Goal: Complete Application Form: Complete application form

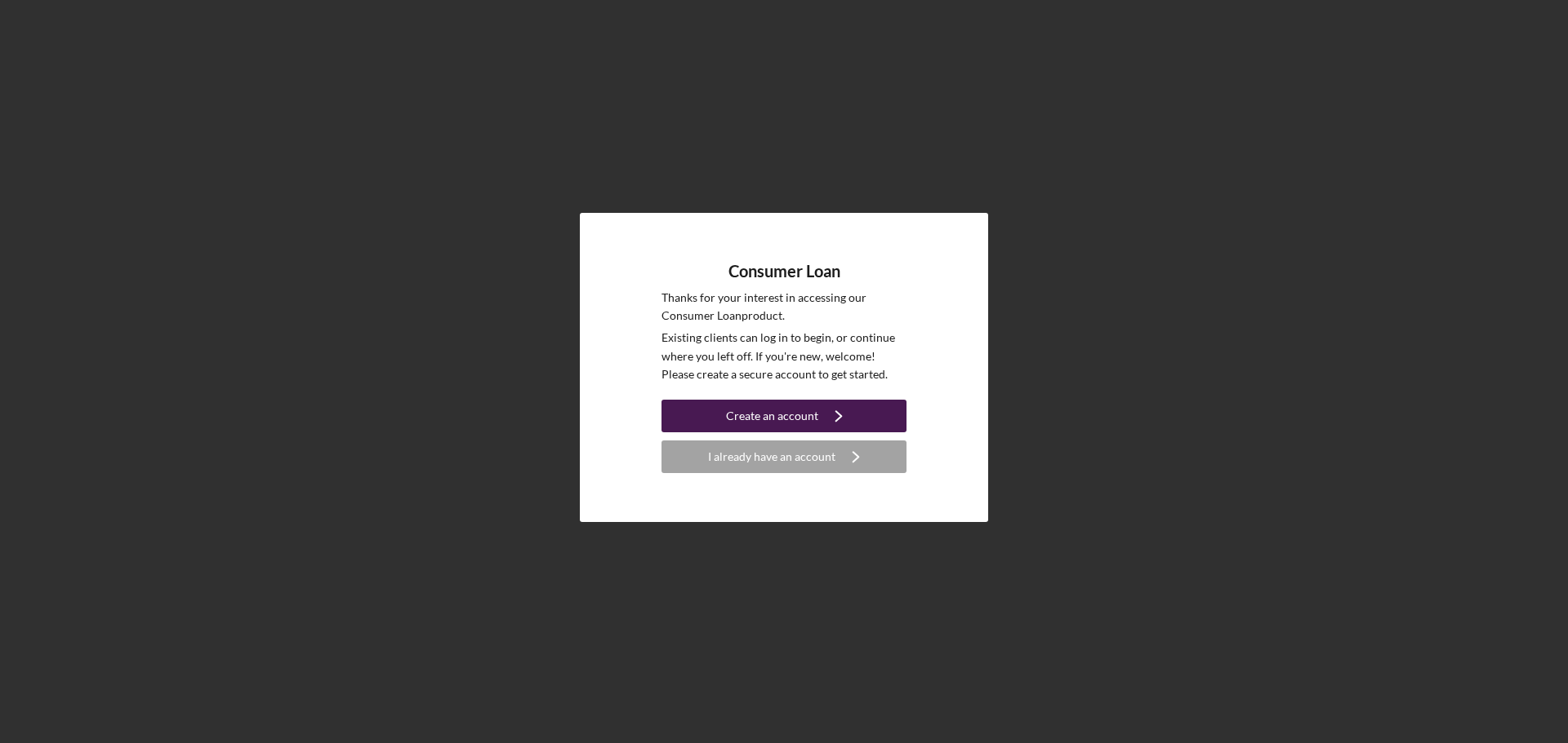
click at [769, 416] on div "Create an account" at bounding box center [771, 416] width 92 height 33
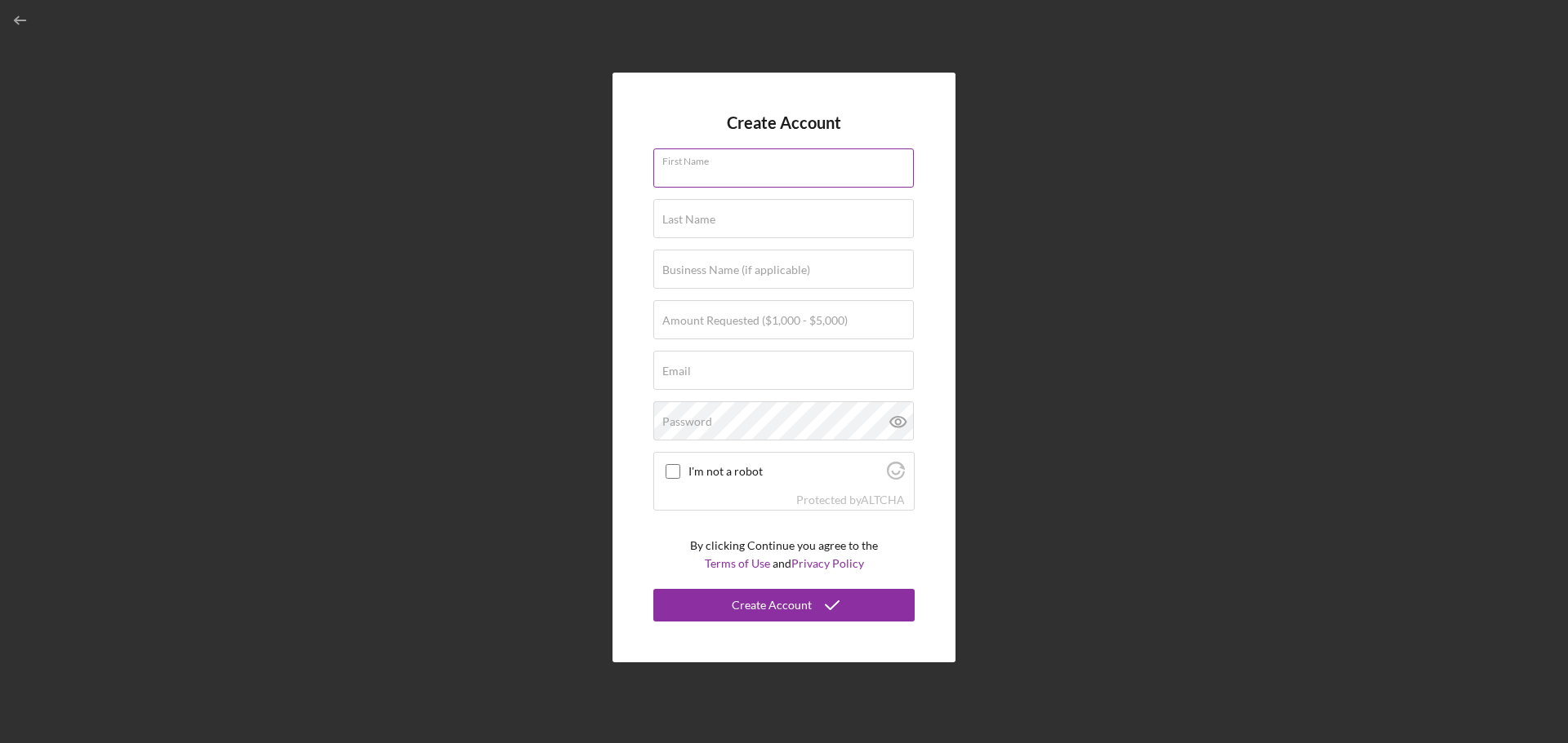
click at [737, 169] on input "First Name" at bounding box center [783, 168] width 260 height 40
type input "[PERSON_NAME]"
type input "[EMAIL_ADDRESS][DOMAIN_NAME]"
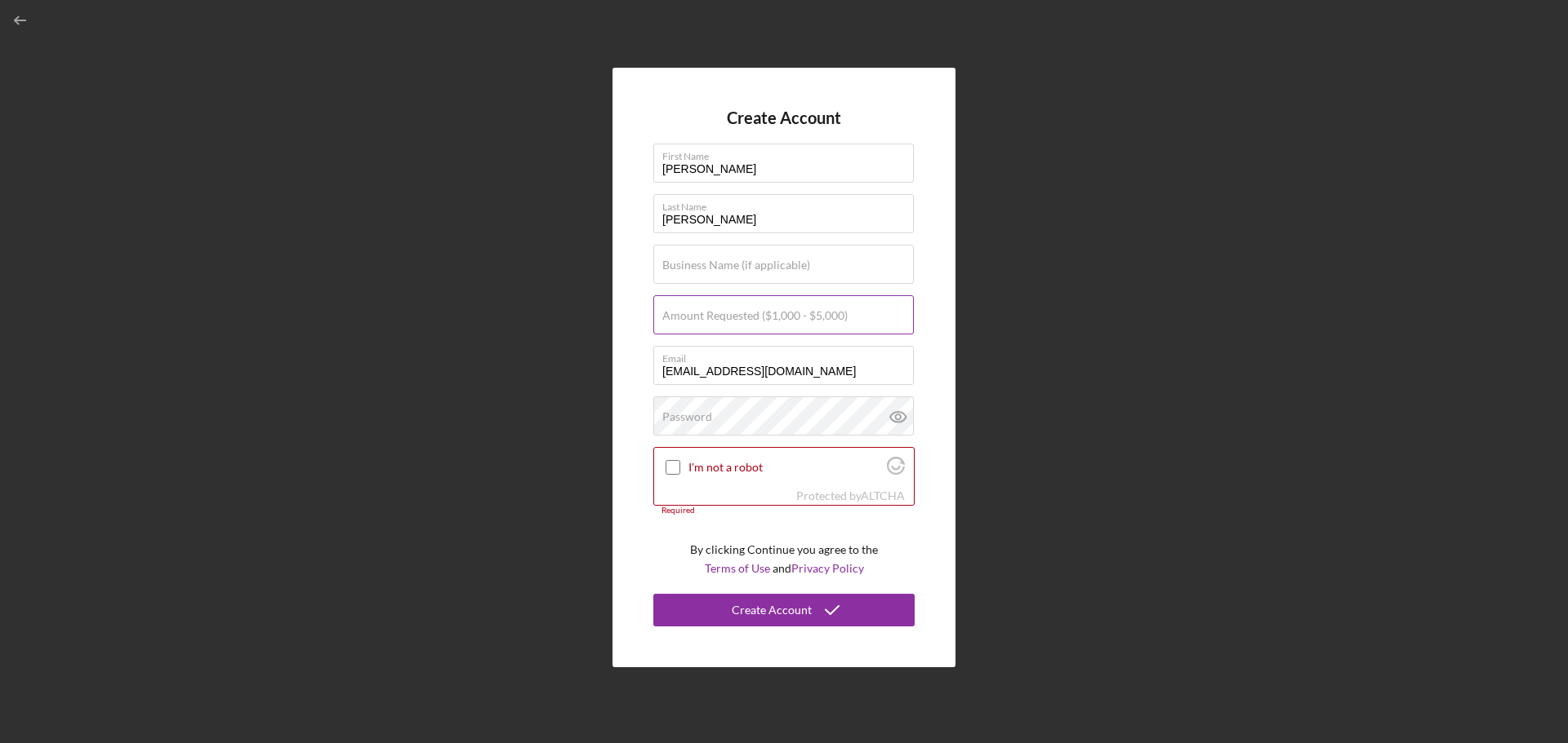
click at [710, 309] on label "Amount Requested ($1,000 - $5,000)" at bounding box center [754, 315] width 185 height 13
click at [710, 308] on input "Amount Requested ($1,000 - $5,000)" at bounding box center [783, 315] width 260 height 40
type input "$1,250"
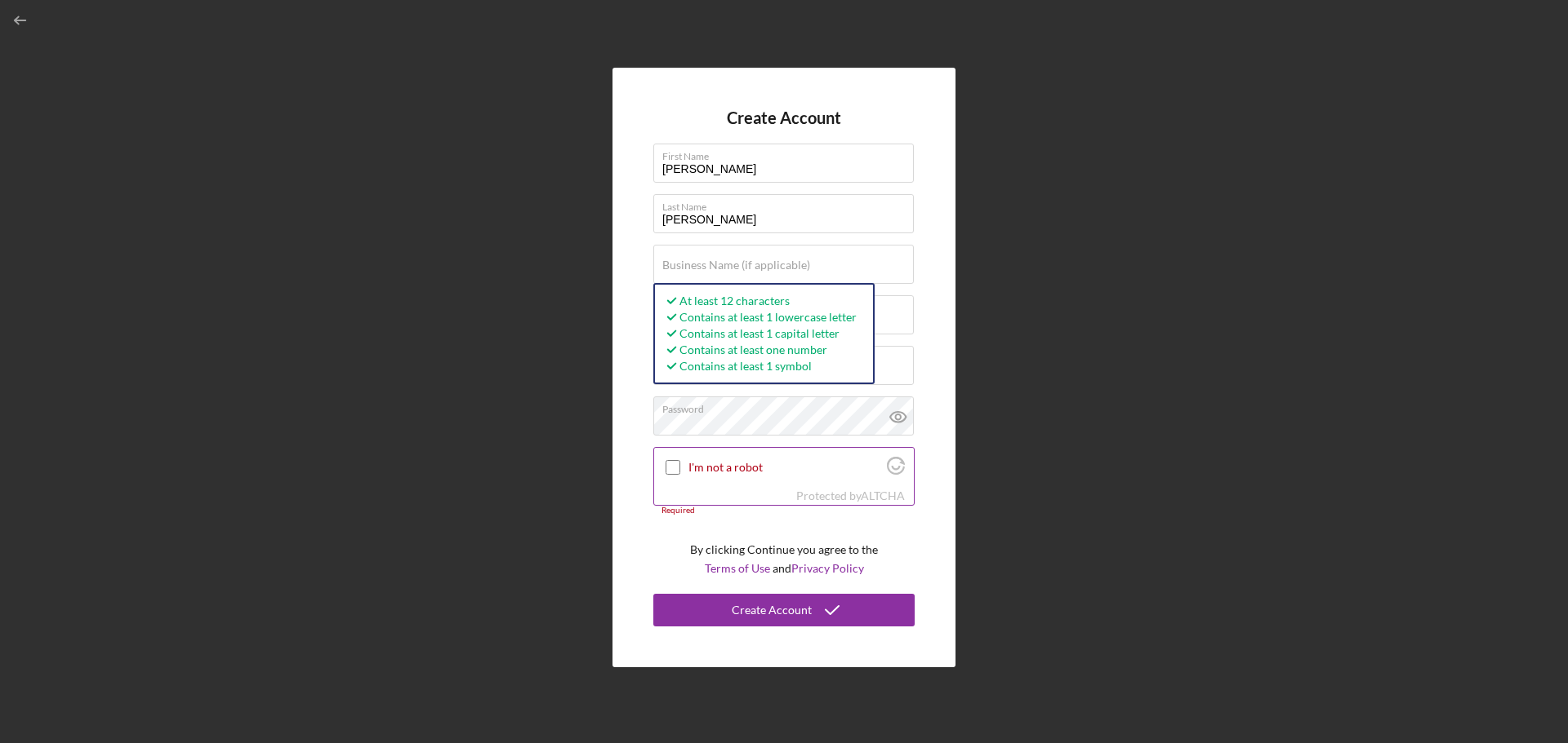
click at [670, 466] on input "I'm not a robot" at bounding box center [672, 467] width 15 height 15
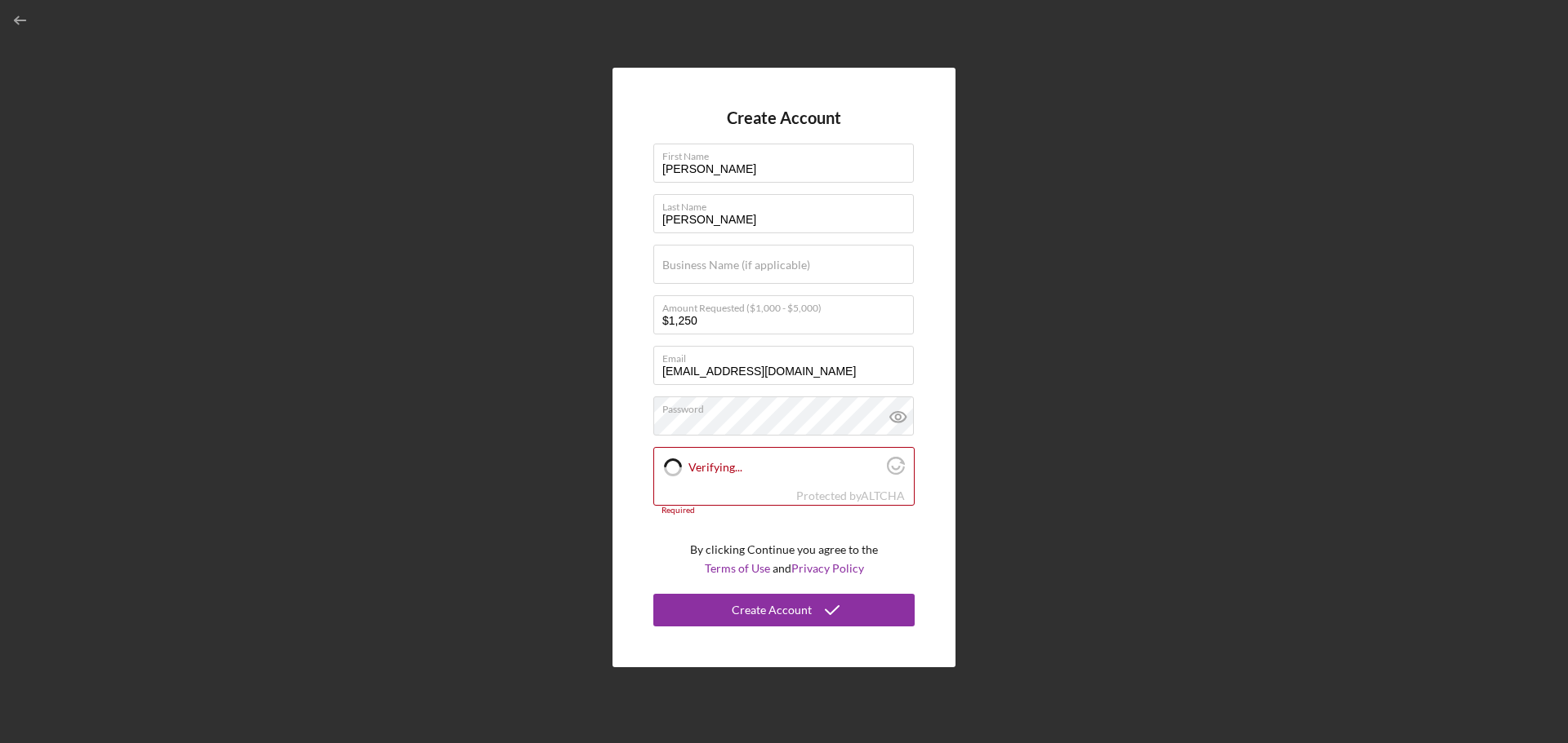
checkbox input "true"
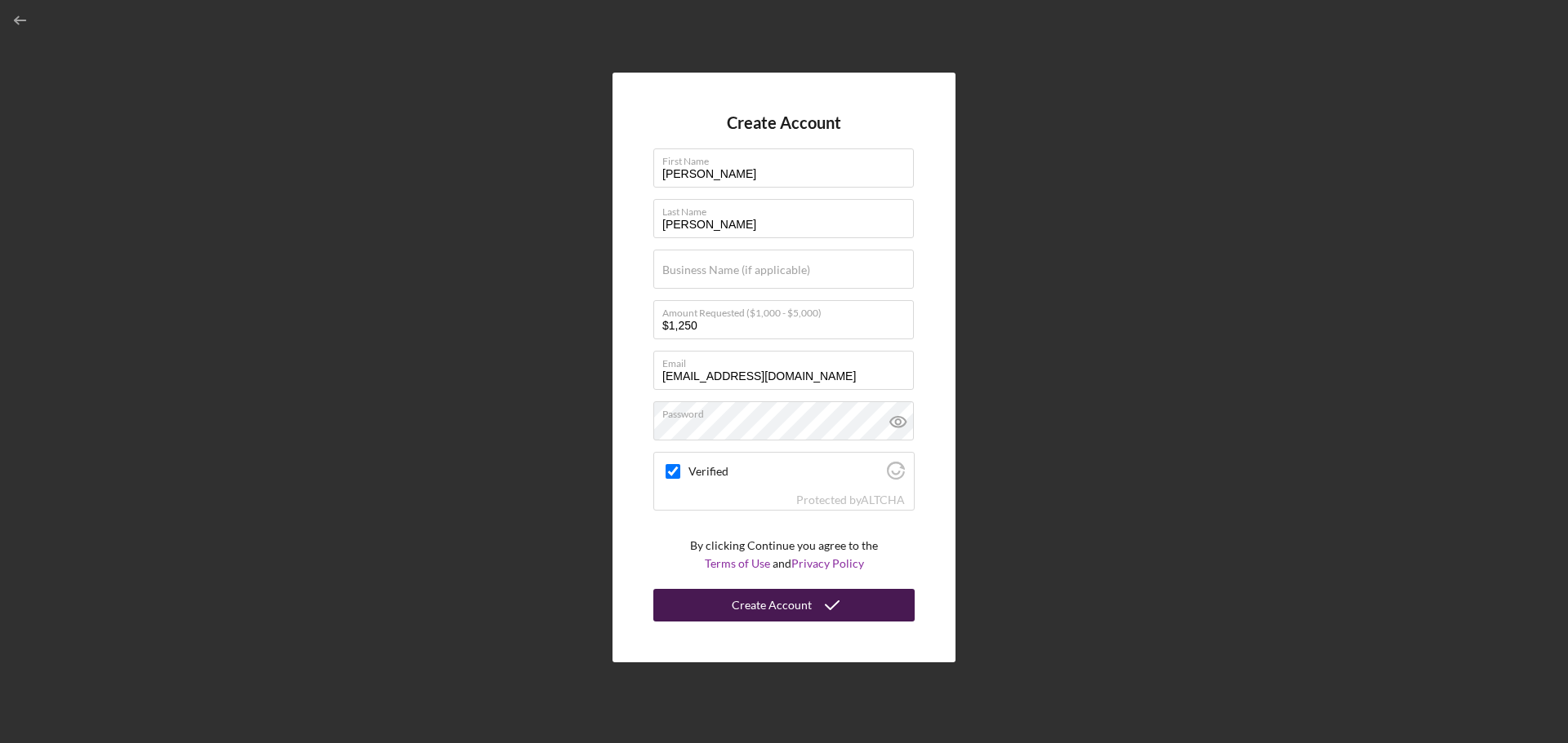
click at [720, 608] on button "Create Account" at bounding box center [784, 605] width 261 height 33
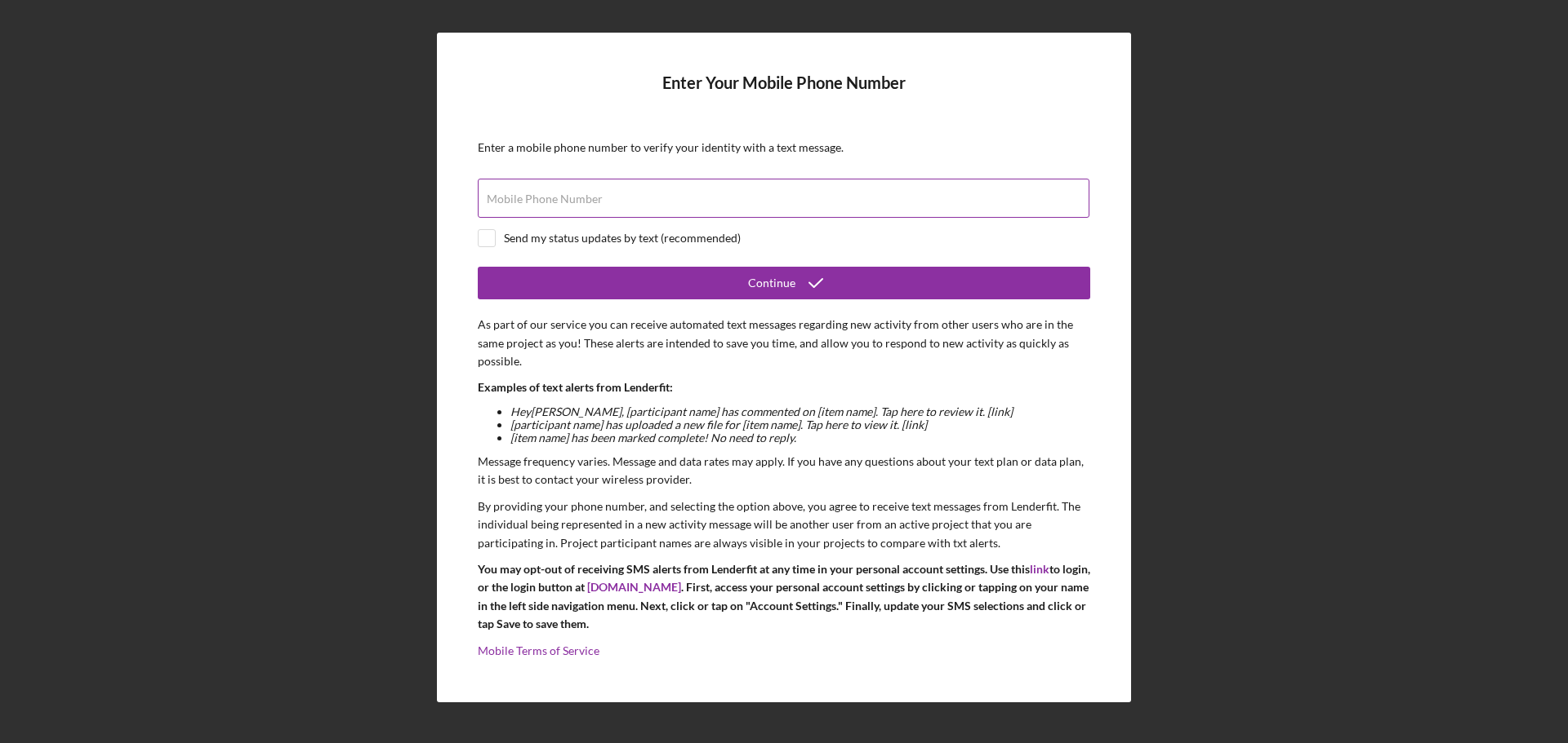
click at [568, 195] on label "Mobile Phone Number" at bounding box center [544, 199] width 116 height 13
click at [568, 195] on input "Mobile Phone Number" at bounding box center [783, 199] width 612 height 40
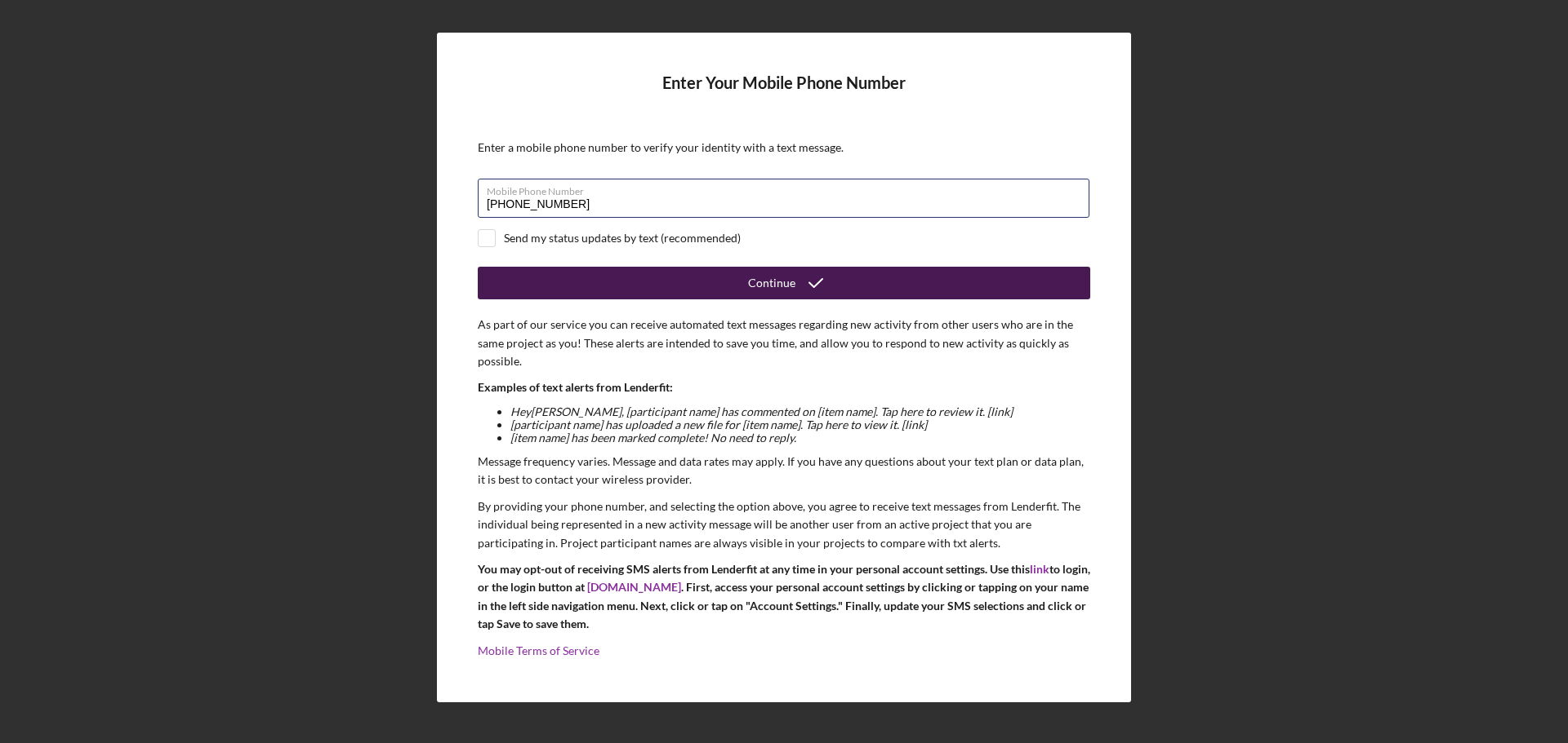
type input "[PHONE_NUMBER]"
click at [573, 277] on button "Continue" at bounding box center [783, 283] width 612 height 33
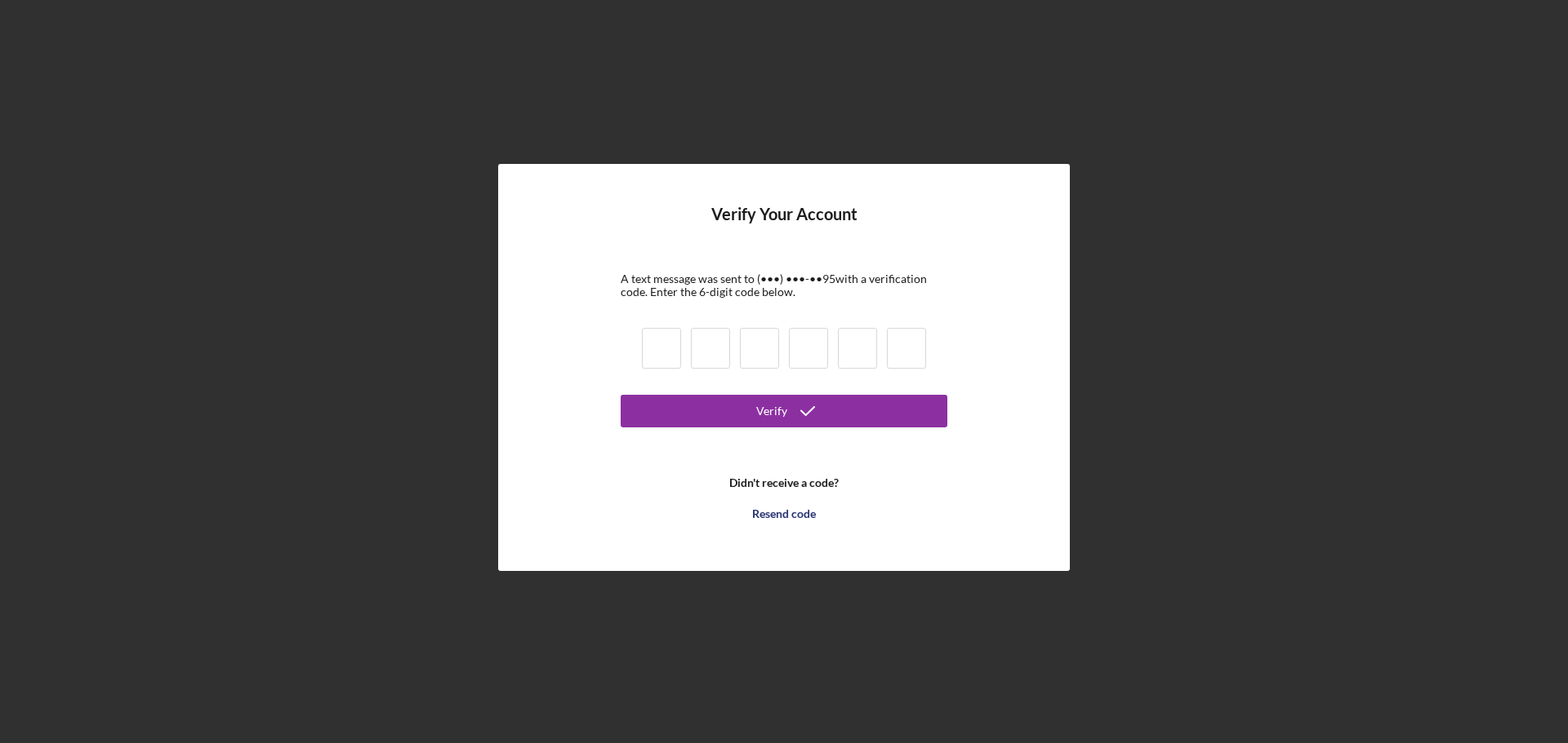
click at [660, 348] on input at bounding box center [661, 348] width 40 height 41
type input "6"
type input "9"
type input "3"
type input "8"
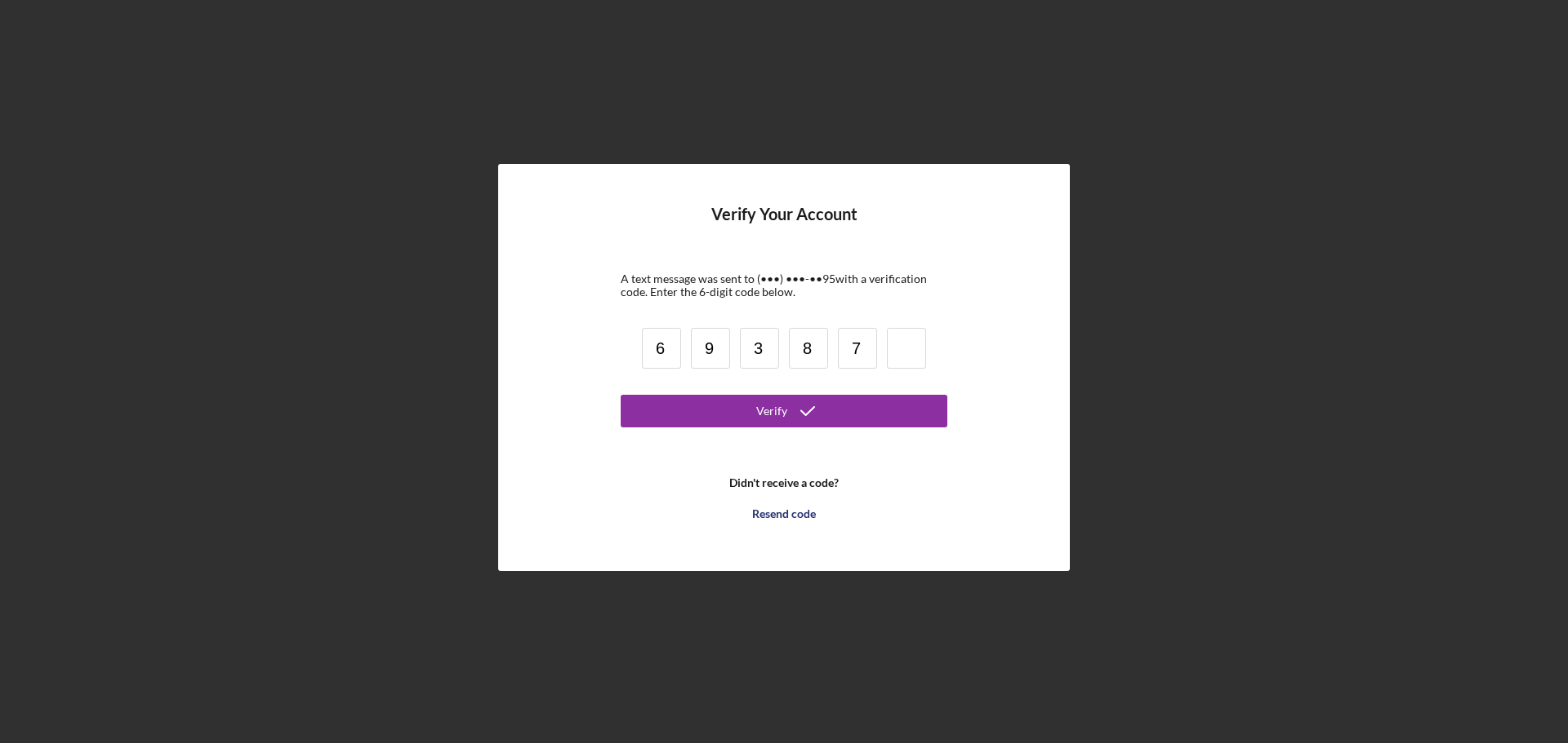
type input "7"
type input "1"
click at [767, 415] on div "Verify" at bounding box center [771, 411] width 31 height 33
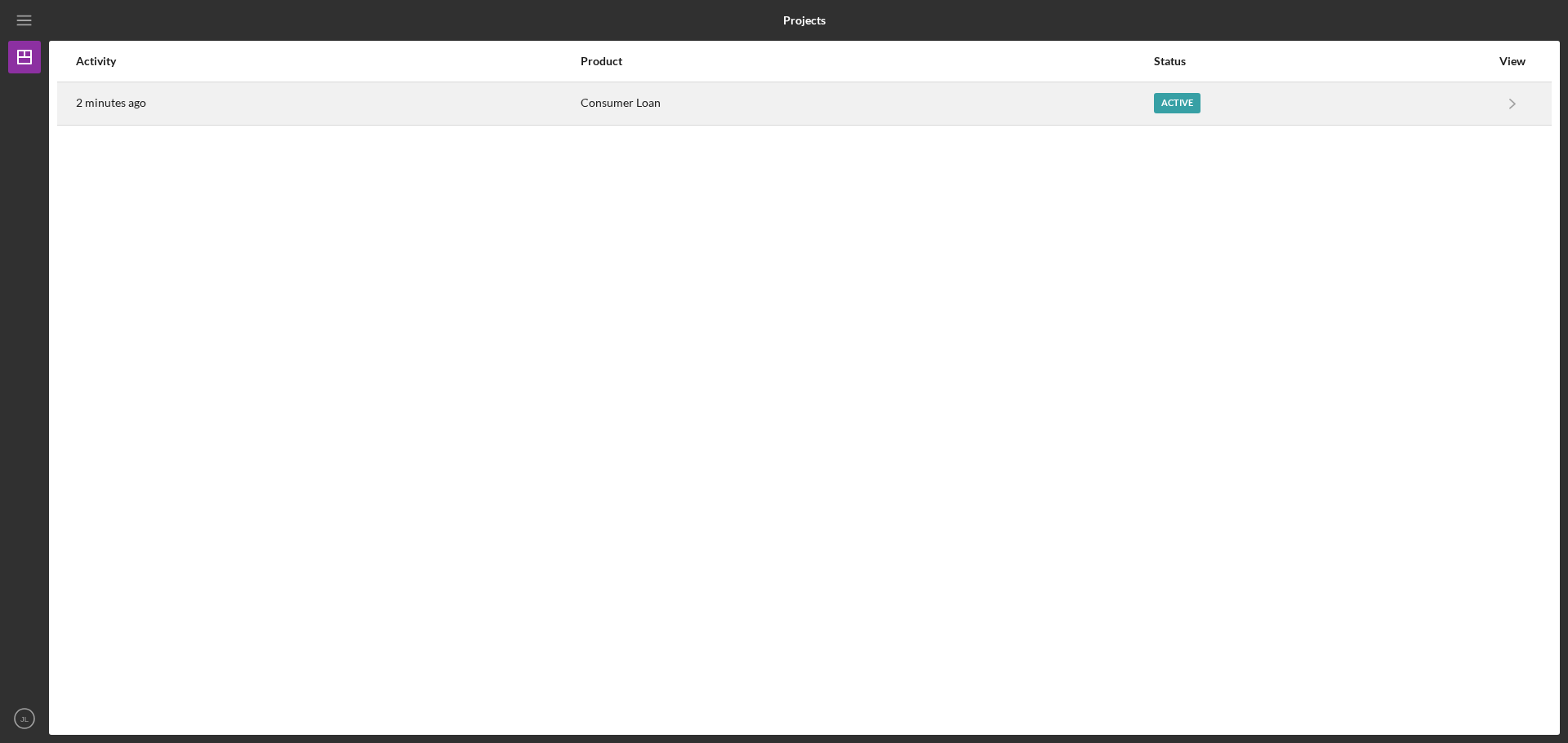
click at [1171, 104] on div "Active" at bounding box center [1176, 103] width 46 height 21
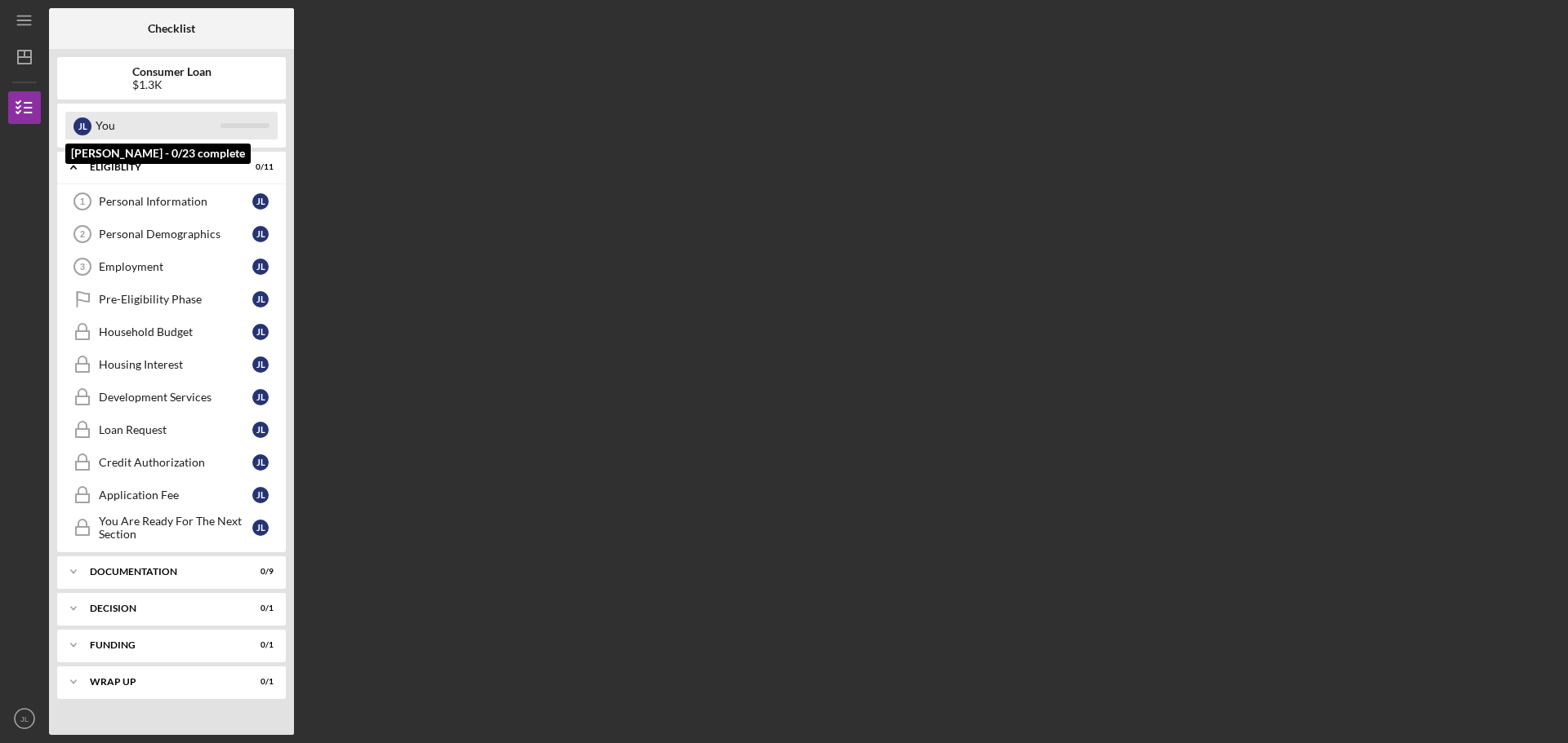
click at [130, 129] on div "You" at bounding box center [158, 125] width 125 height 28
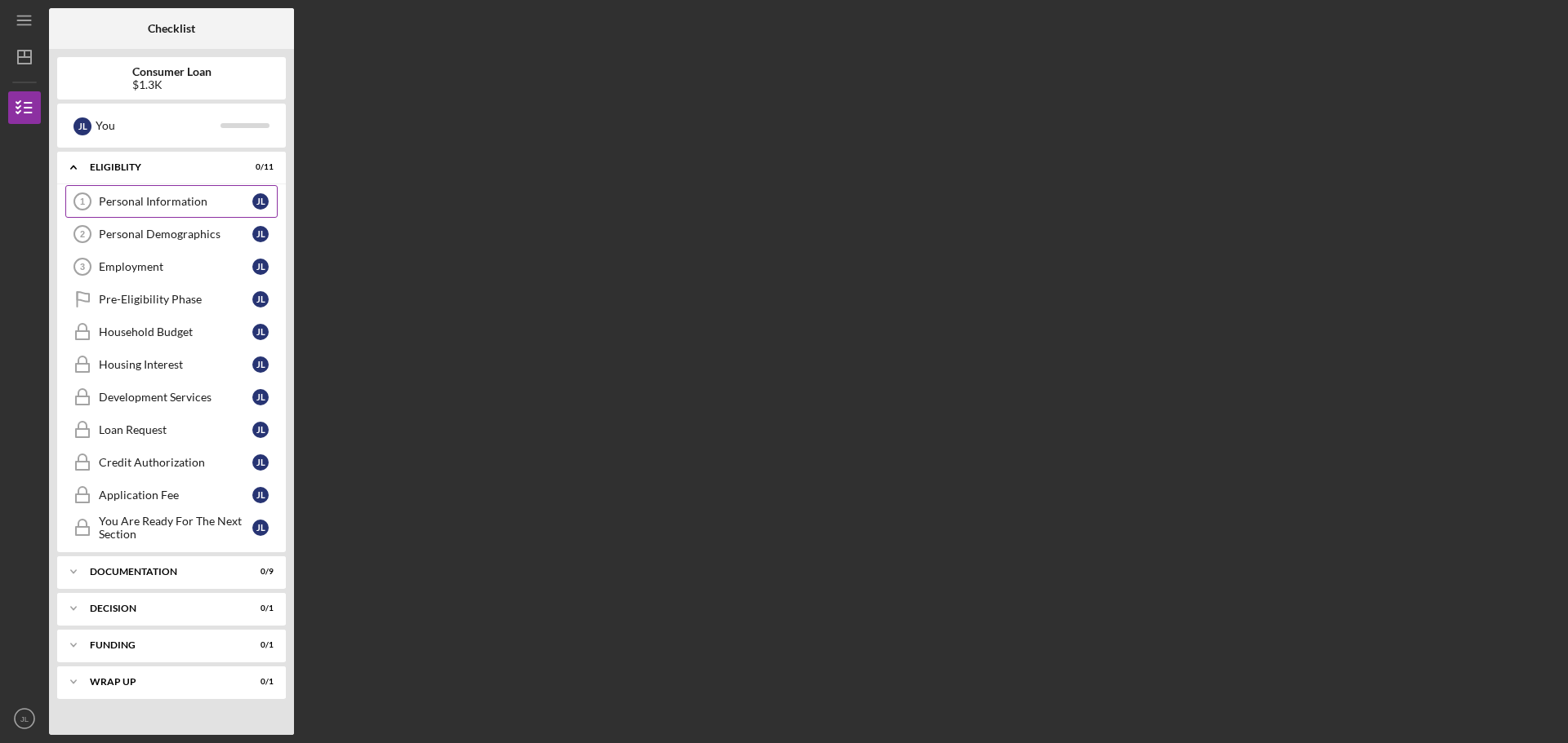
click at [124, 201] on div "Personal Information" at bounding box center [175, 201] width 153 height 13
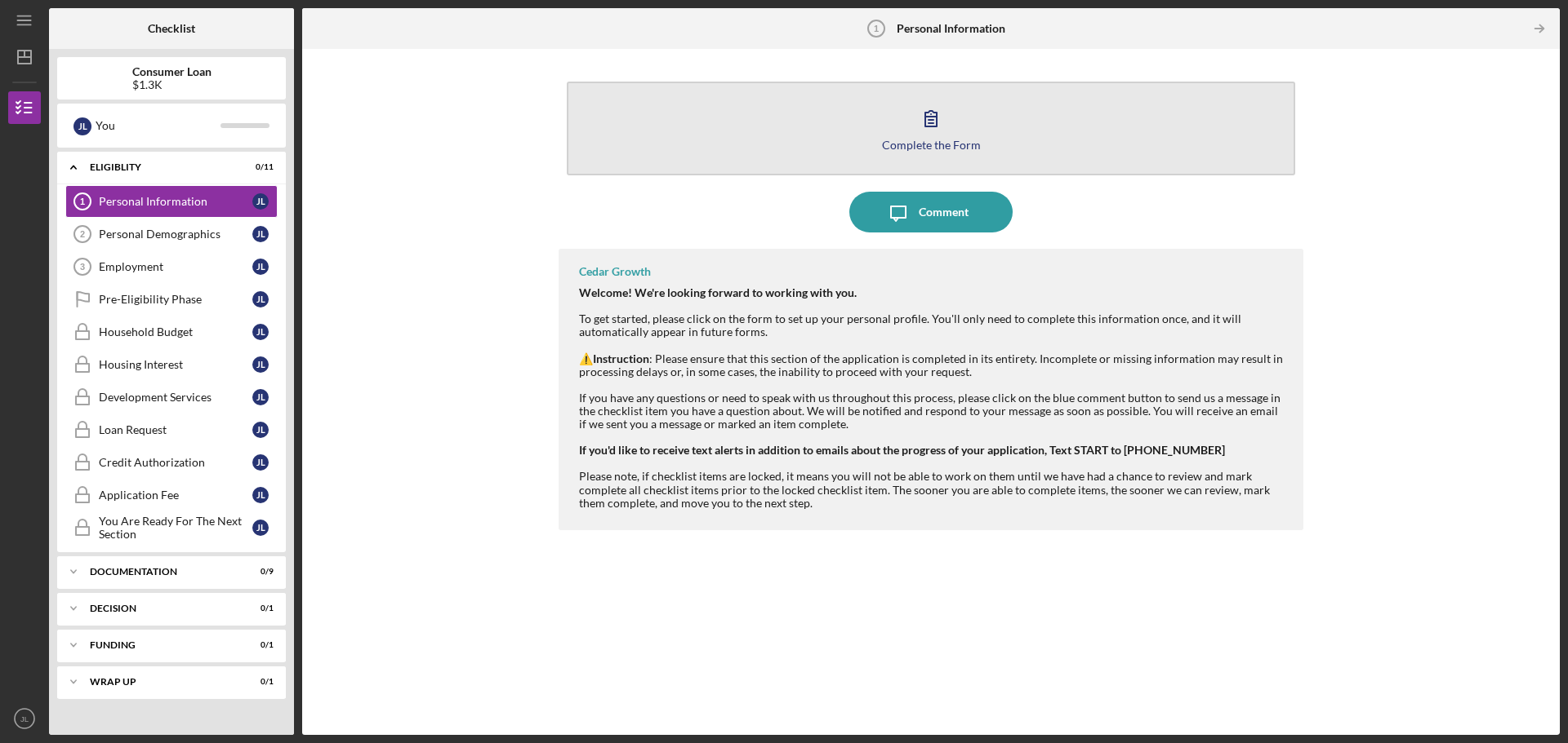
click at [924, 116] on icon "button" at bounding box center [930, 118] width 41 height 41
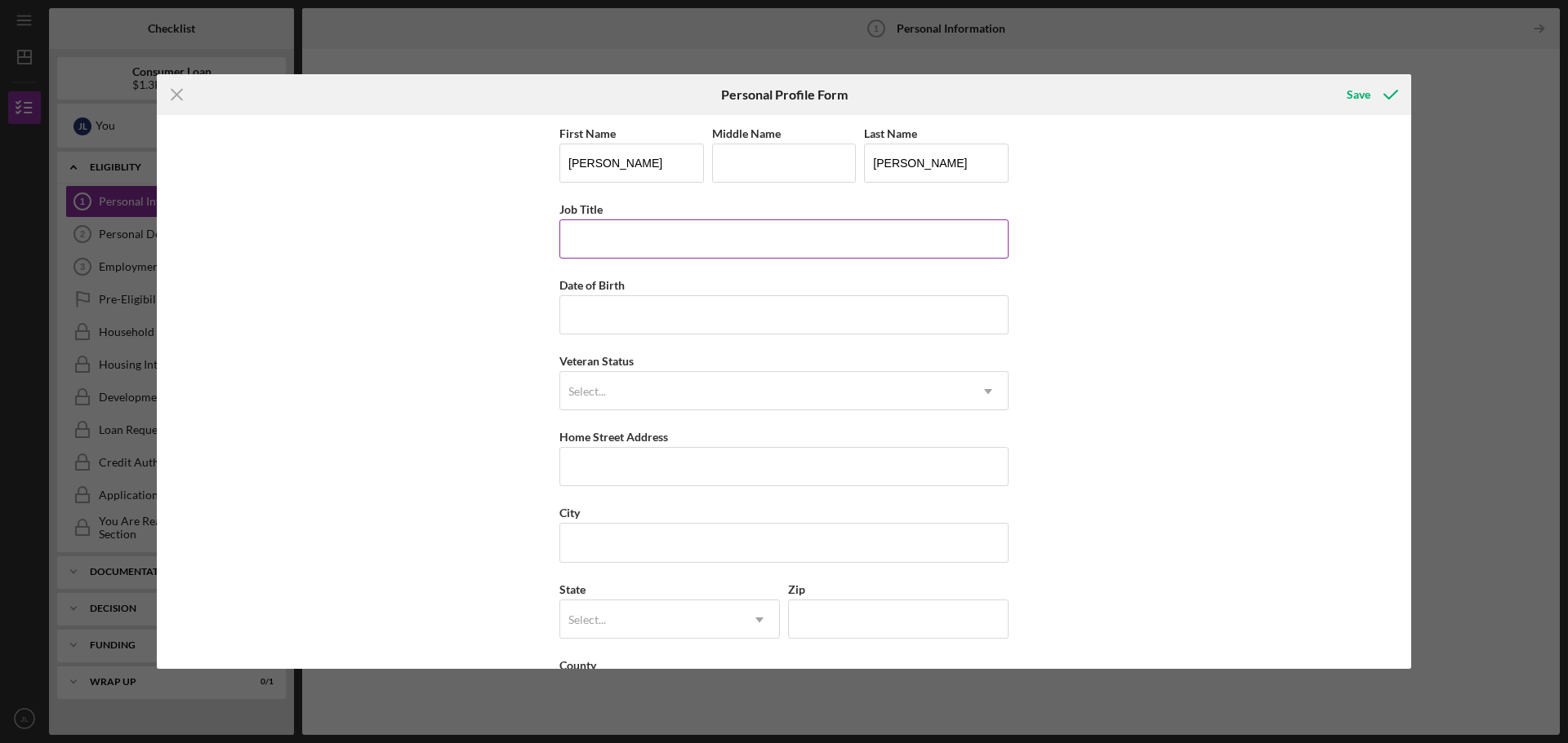
click at [762, 238] on input "Job Title" at bounding box center [784, 239] width 449 height 40
type input "IT Manager"
click at [727, 312] on input "Date of Birth" at bounding box center [784, 315] width 449 height 40
type input "[DATE]"
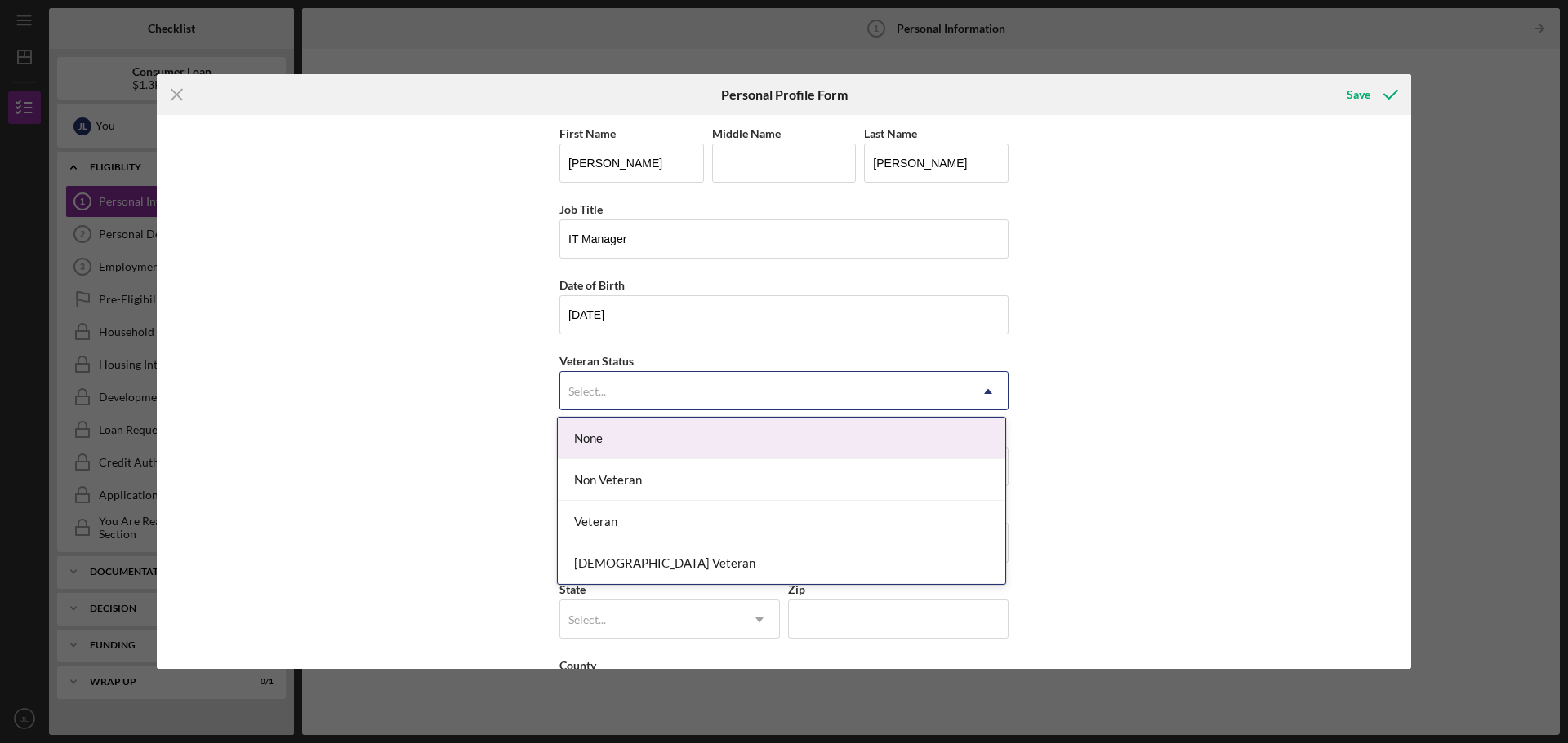
click at [700, 388] on div "Select..." at bounding box center [764, 391] width 408 height 38
click at [676, 444] on div "None" at bounding box center [781, 439] width 448 height 41
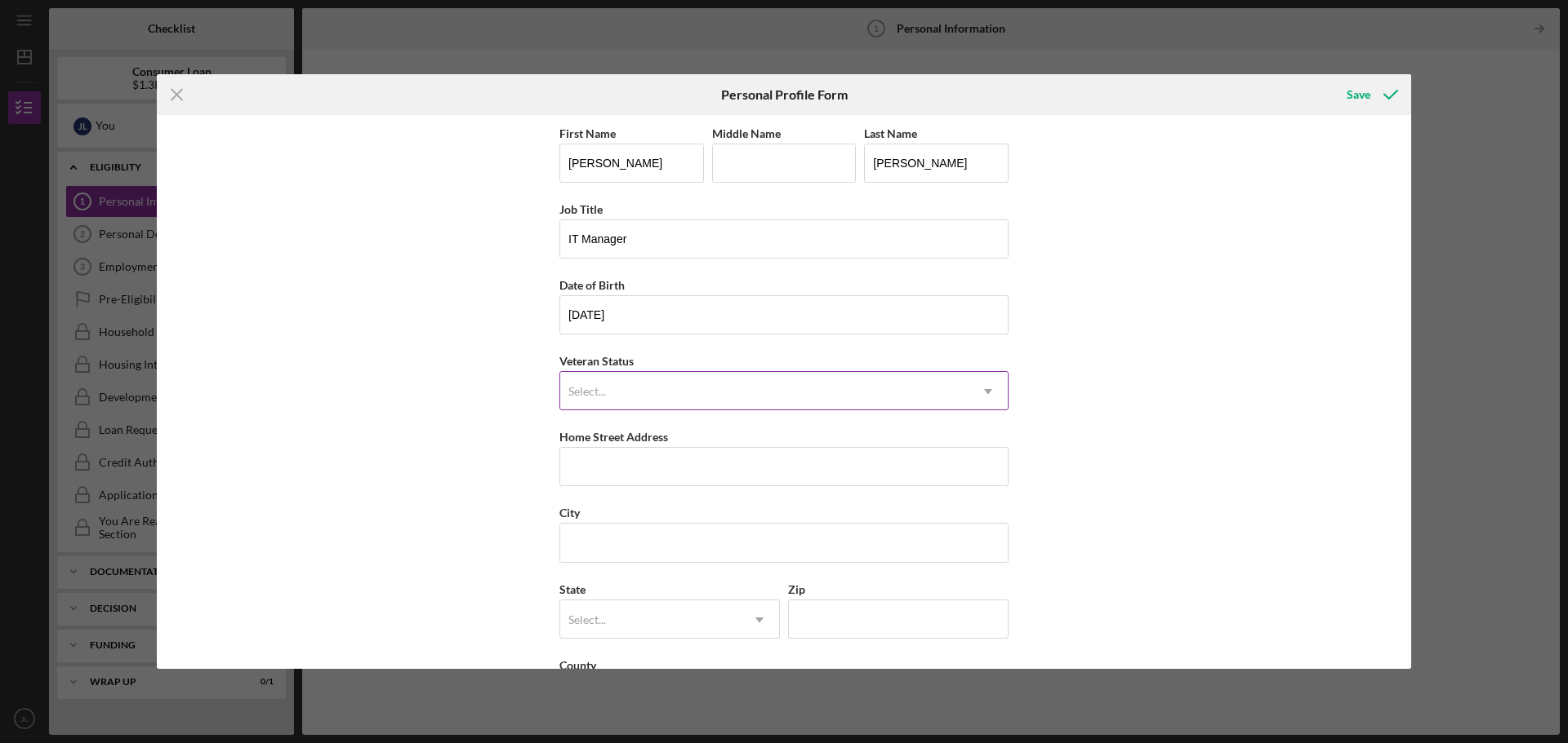
click at [695, 389] on div "Select..." at bounding box center [764, 391] width 408 height 38
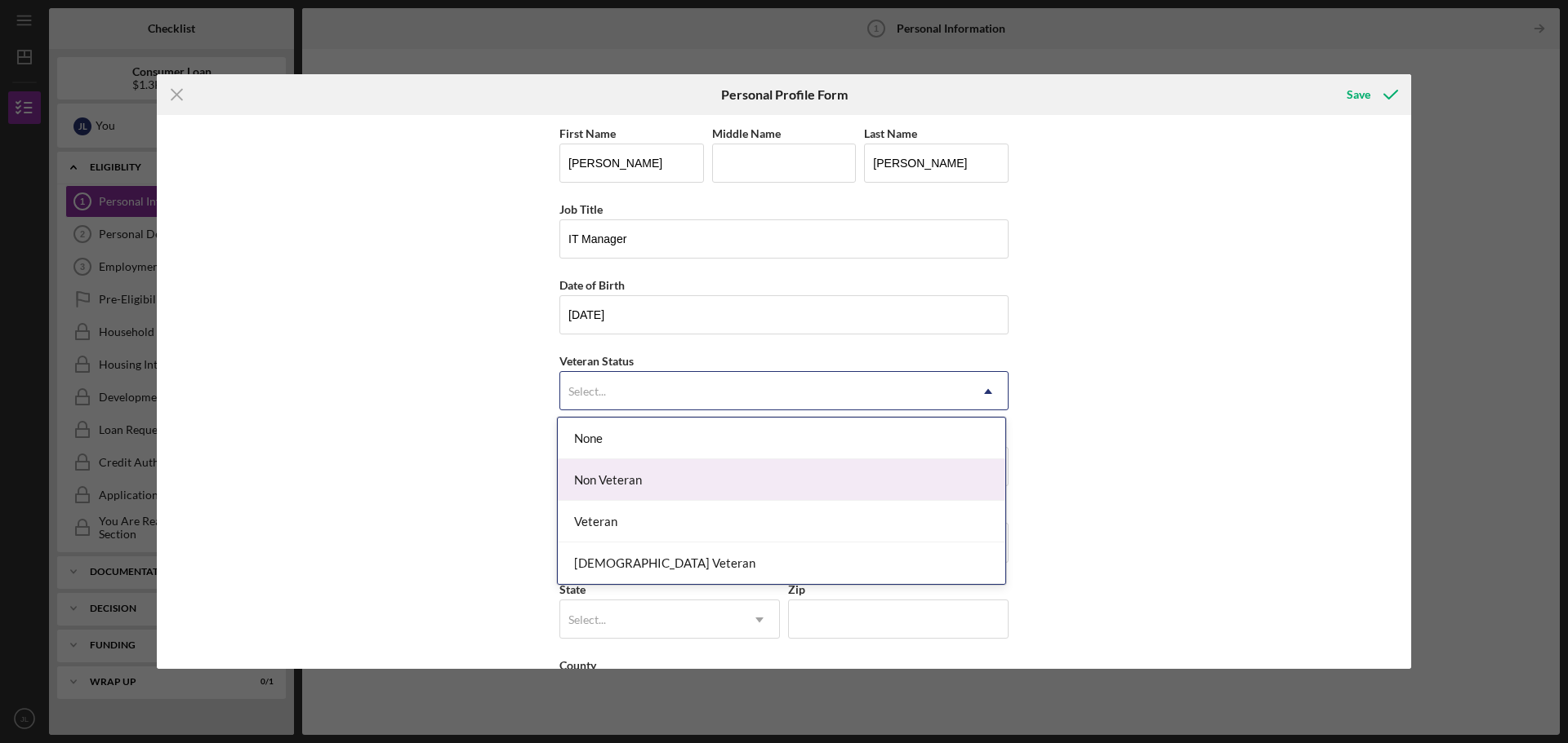
click at [641, 479] on div "Non Veteran" at bounding box center [781, 480] width 448 height 41
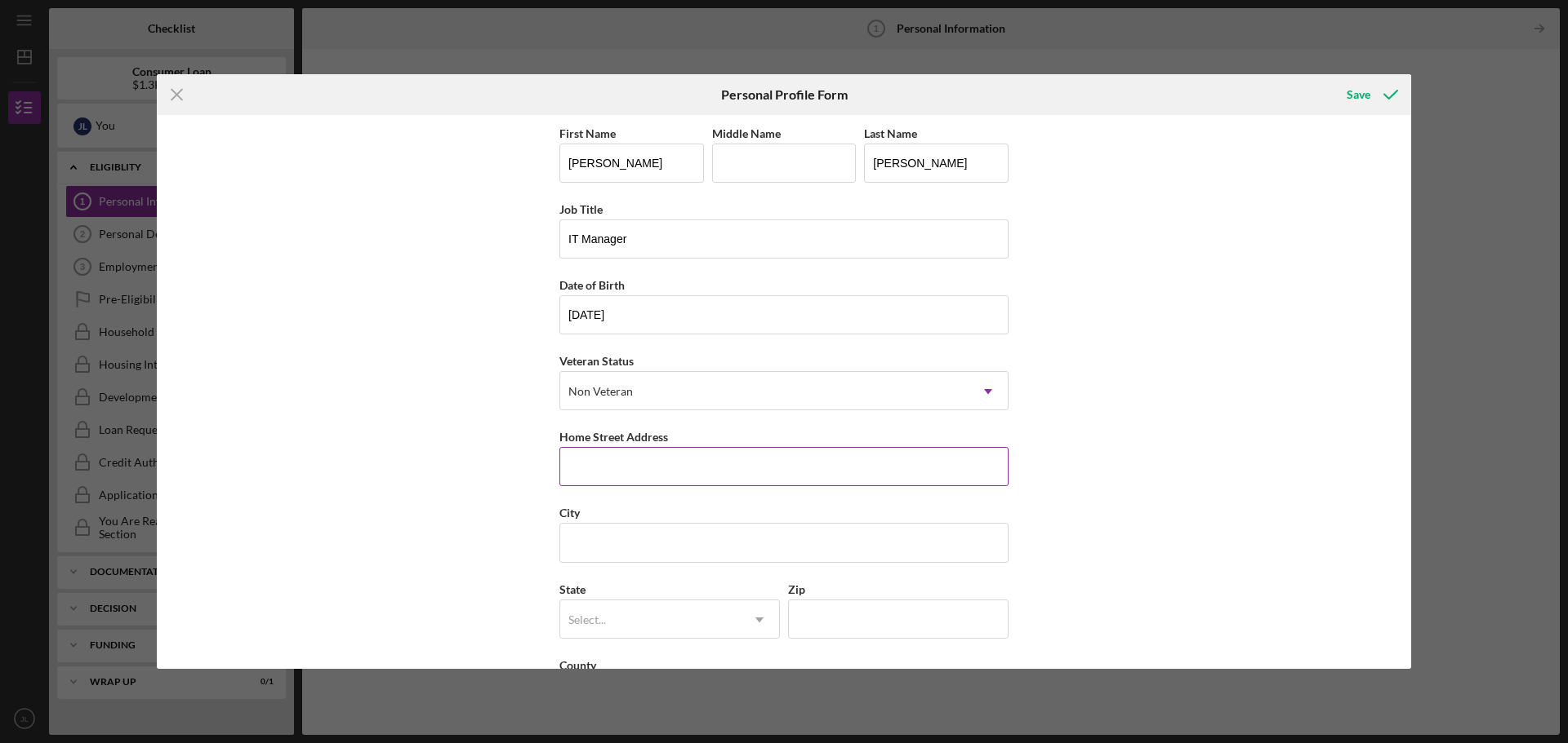
click at [588, 475] on input "Home Street Address" at bounding box center [784, 467] width 449 height 40
type input "[STREET_ADDRESS][PERSON_NAME],"
type input "LINCOLN"
type input "NE"
type input "68512"
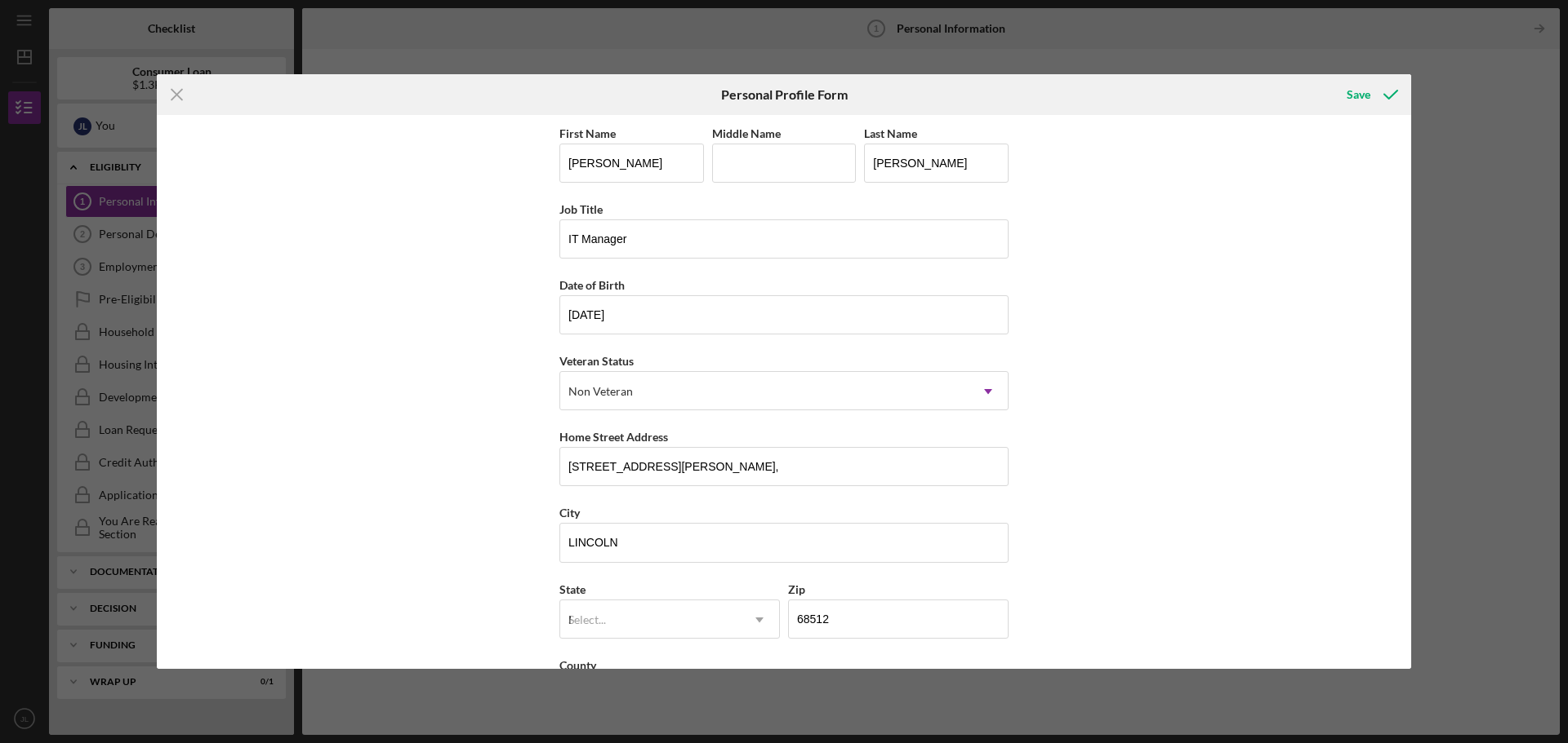
type input "[GEOGRAPHIC_DATA]"
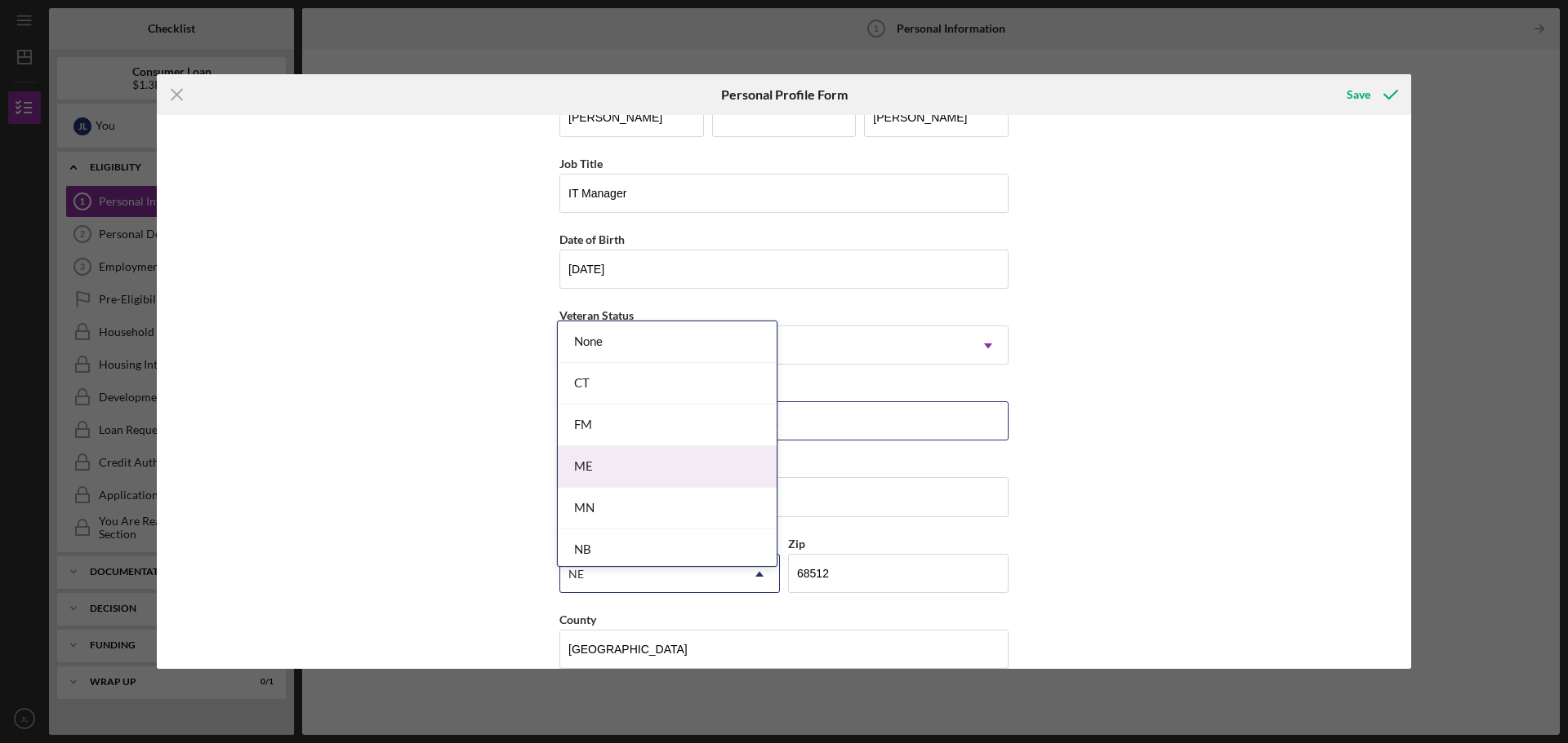
scroll to position [70, 0]
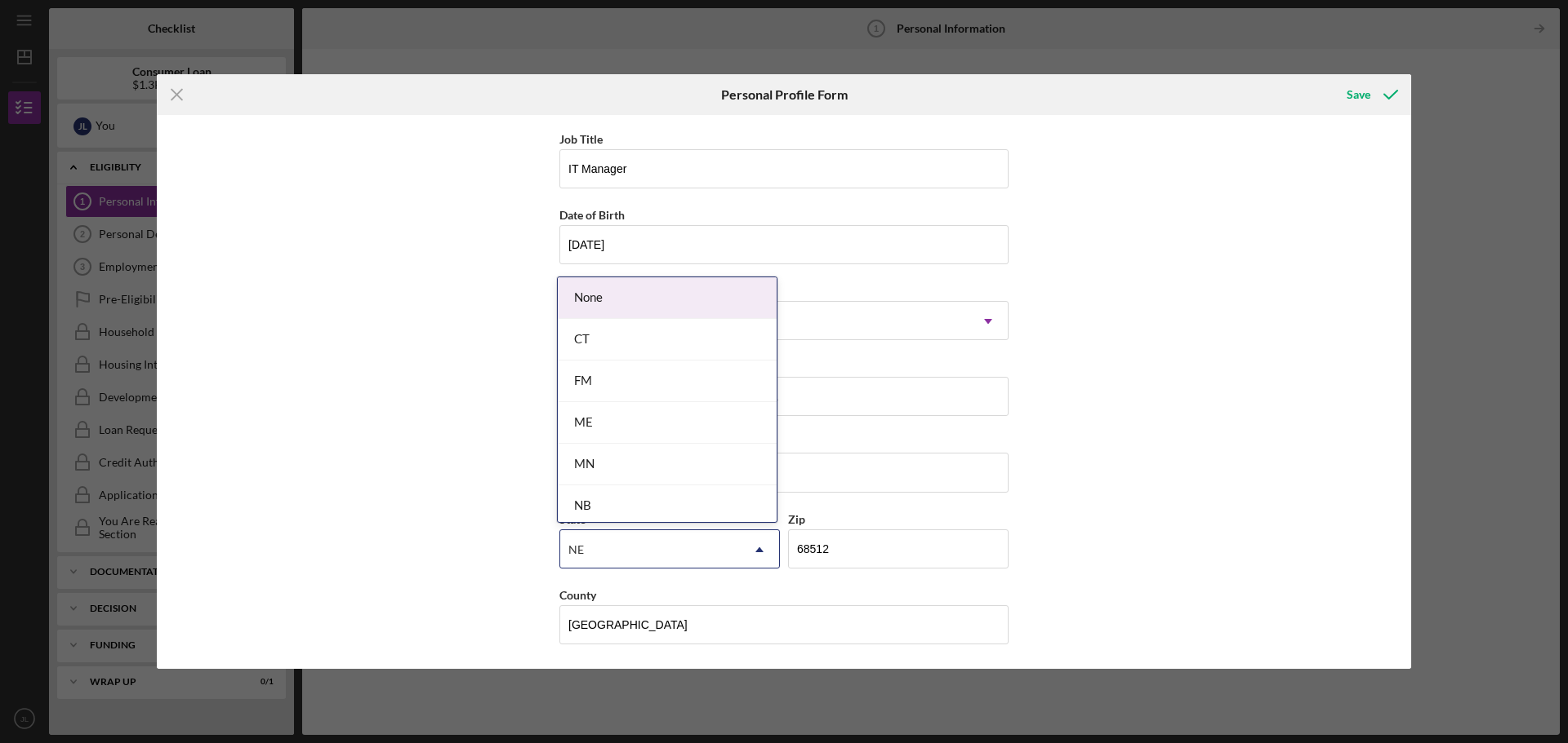
click at [415, 339] on div "First Name [PERSON_NAME] Middle Name Last Name [PERSON_NAME] Job Title IT Manag…" at bounding box center [784, 391] width 1255 height 554
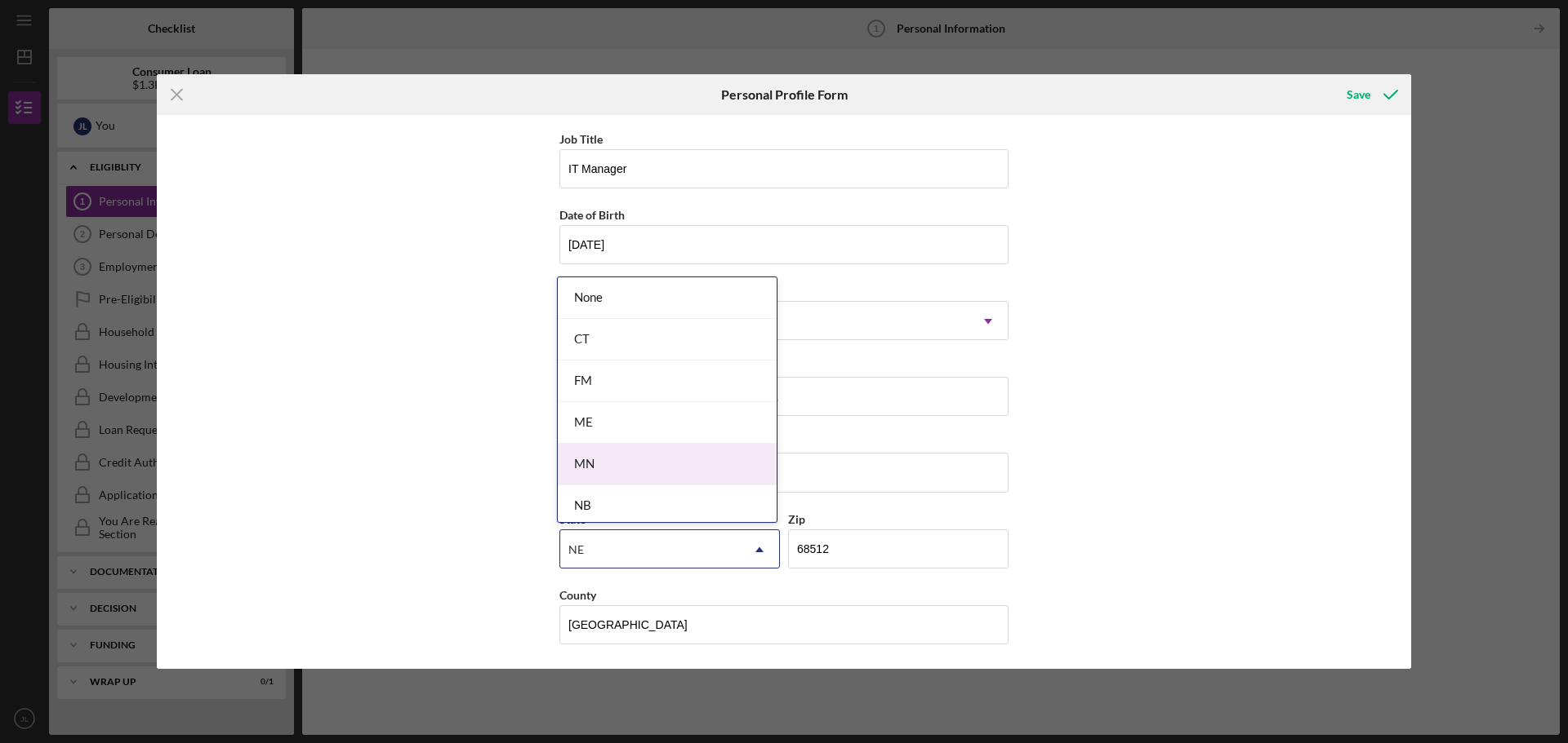
click at [1191, 499] on div "First Name [PERSON_NAME] Middle Name Last Name [PERSON_NAME] Job Title IT Manag…" at bounding box center [784, 391] width 1255 height 554
click at [673, 551] on div "NE" at bounding box center [651, 550] width 180 height 38
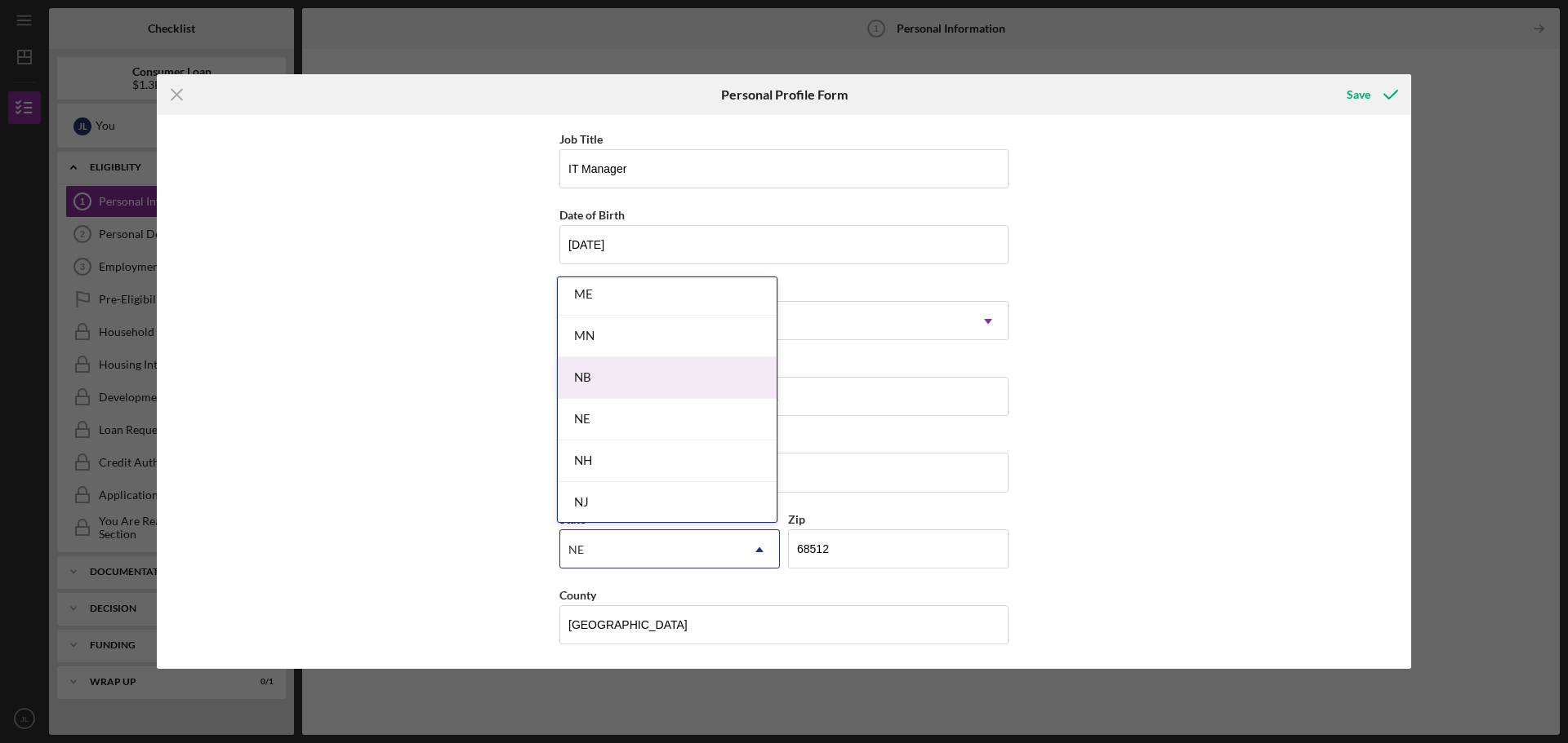
scroll to position [163, 0]
click at [692, 373] on div "NE" at bounding box center [666, 384] width 218 height 41
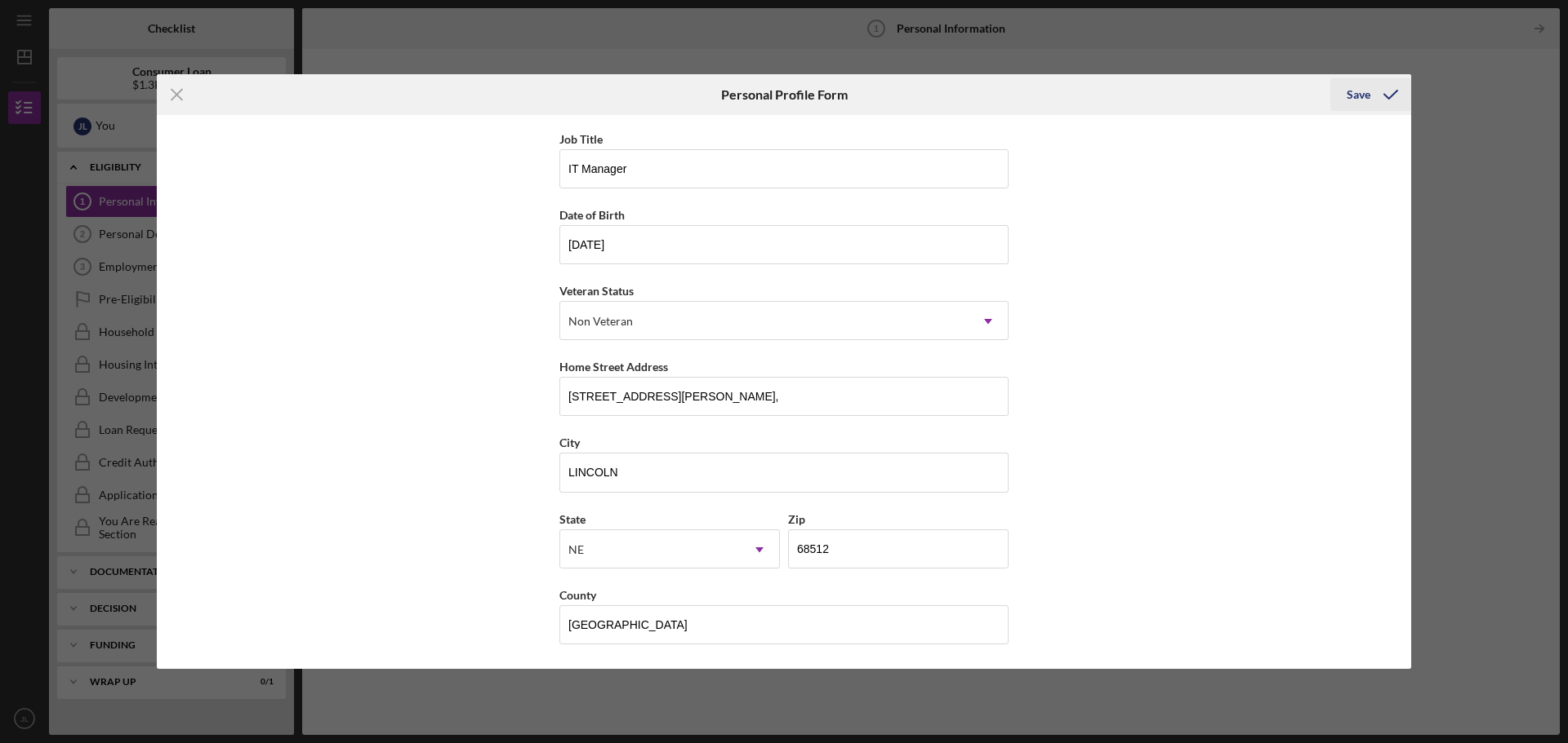
click at [1362, 101] on div "Save" at bounding box center [1358, 94] width 24 height 33
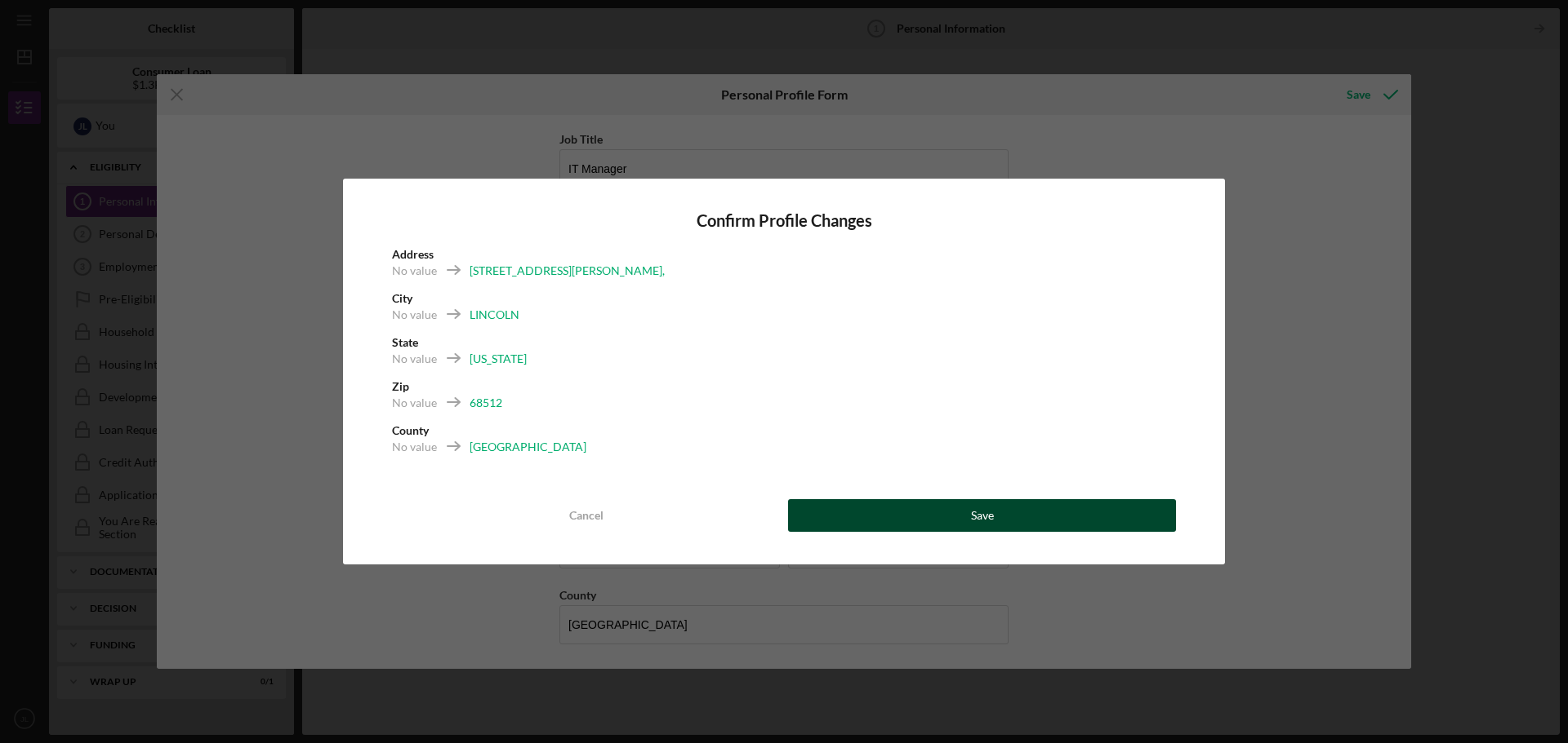
click at [1006, 518] on button "Save" at bounding box center [982, 515] width 388 height 33
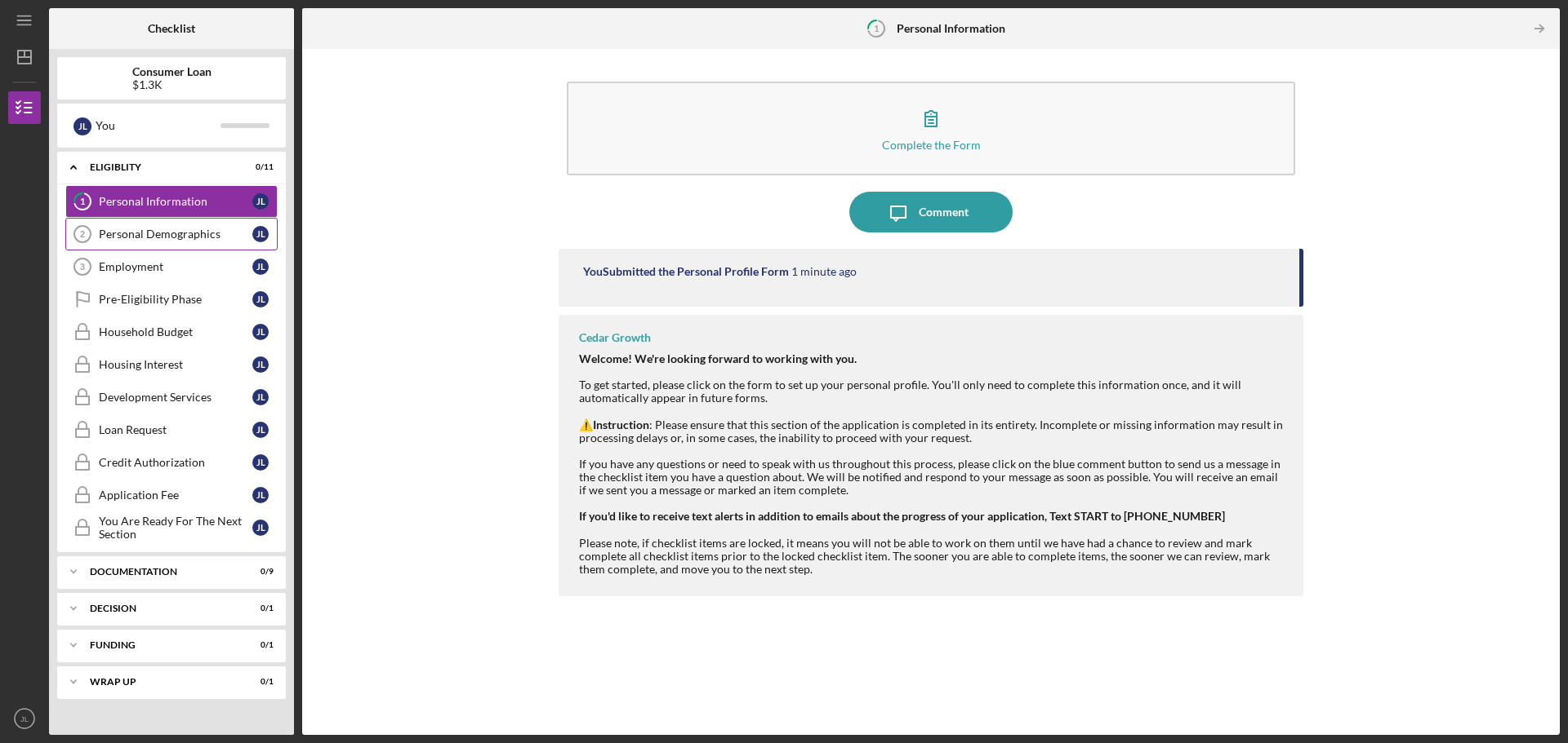
click at [147, 239] on div "Personal Demographics" at bounding box center [175, 233] width 153 height 13
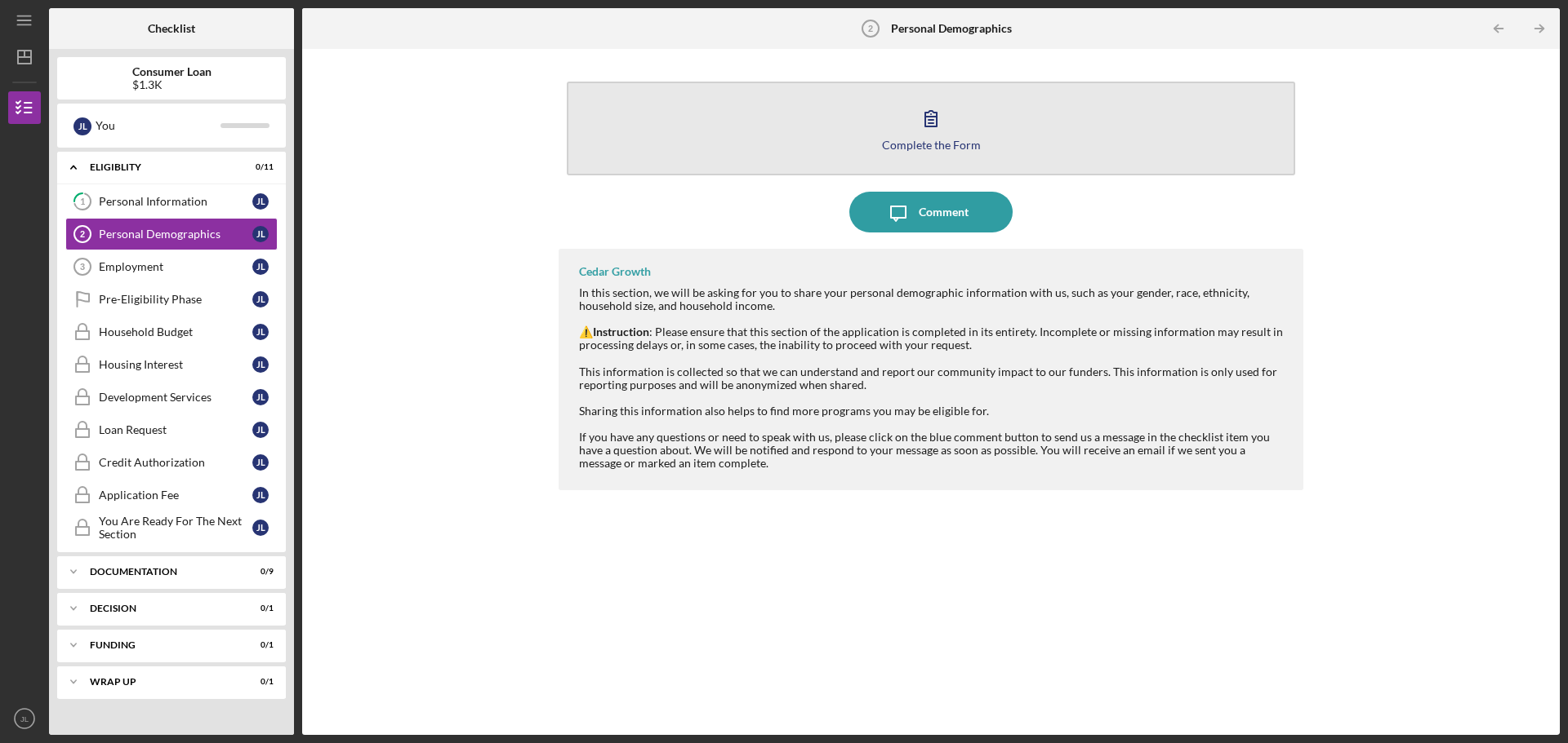
click at [916, 115] on icon "button" at bounding box center [930, 118] width 41 height 41
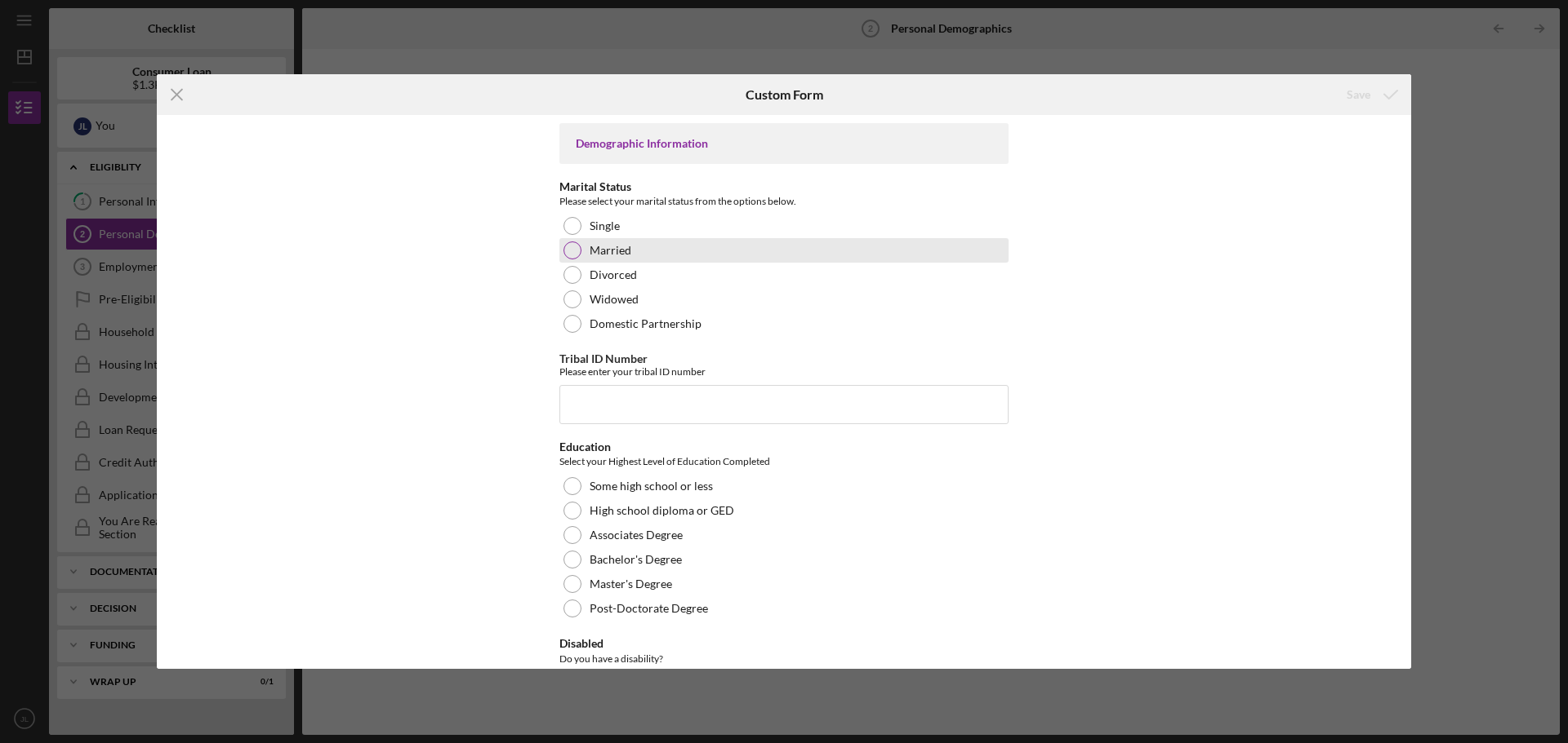
click at [580, 246] on div "Married" at bounding box center [784, 250] width 449 height 25
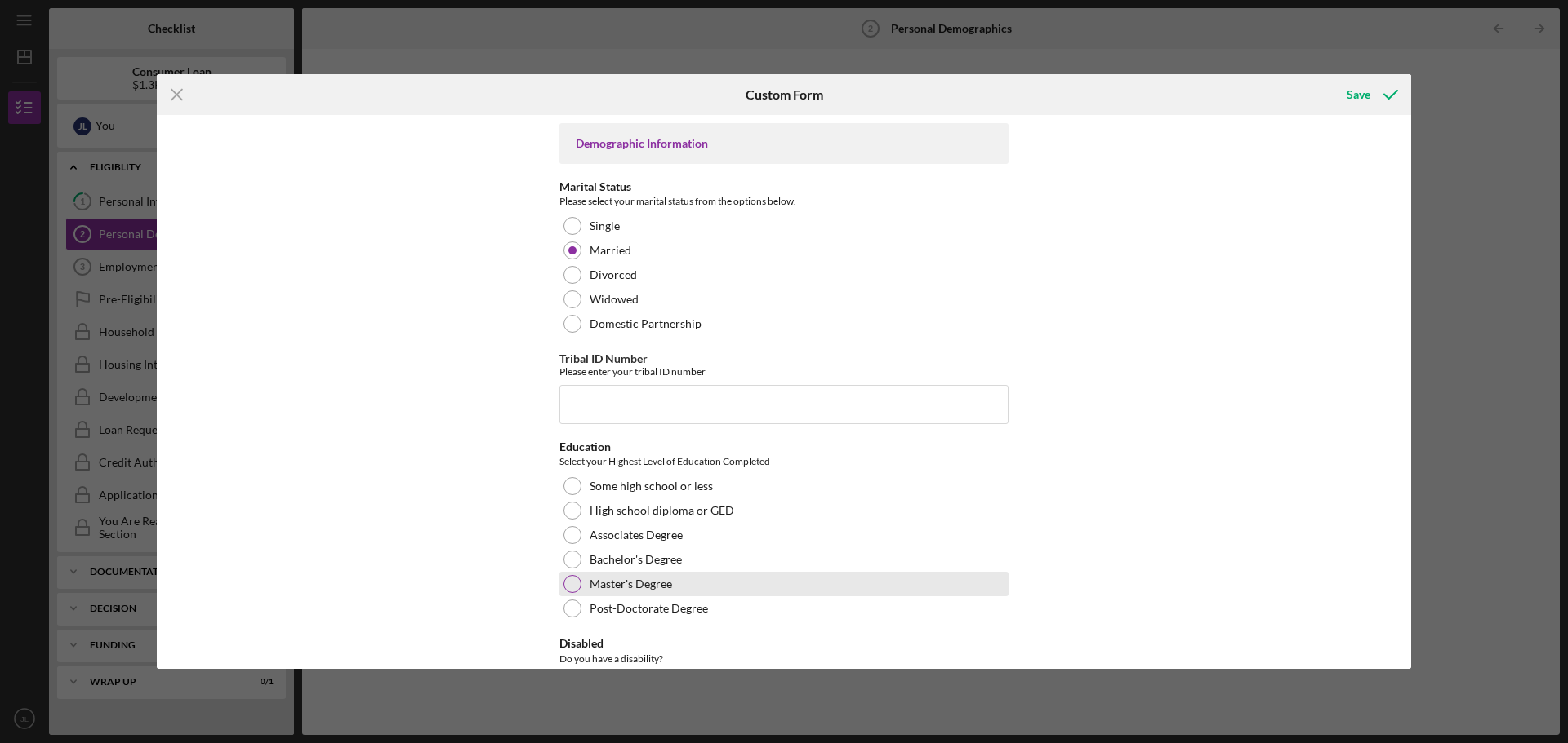
click at [565, 586] on div at bounding box center [572, 584] width 18 height 18
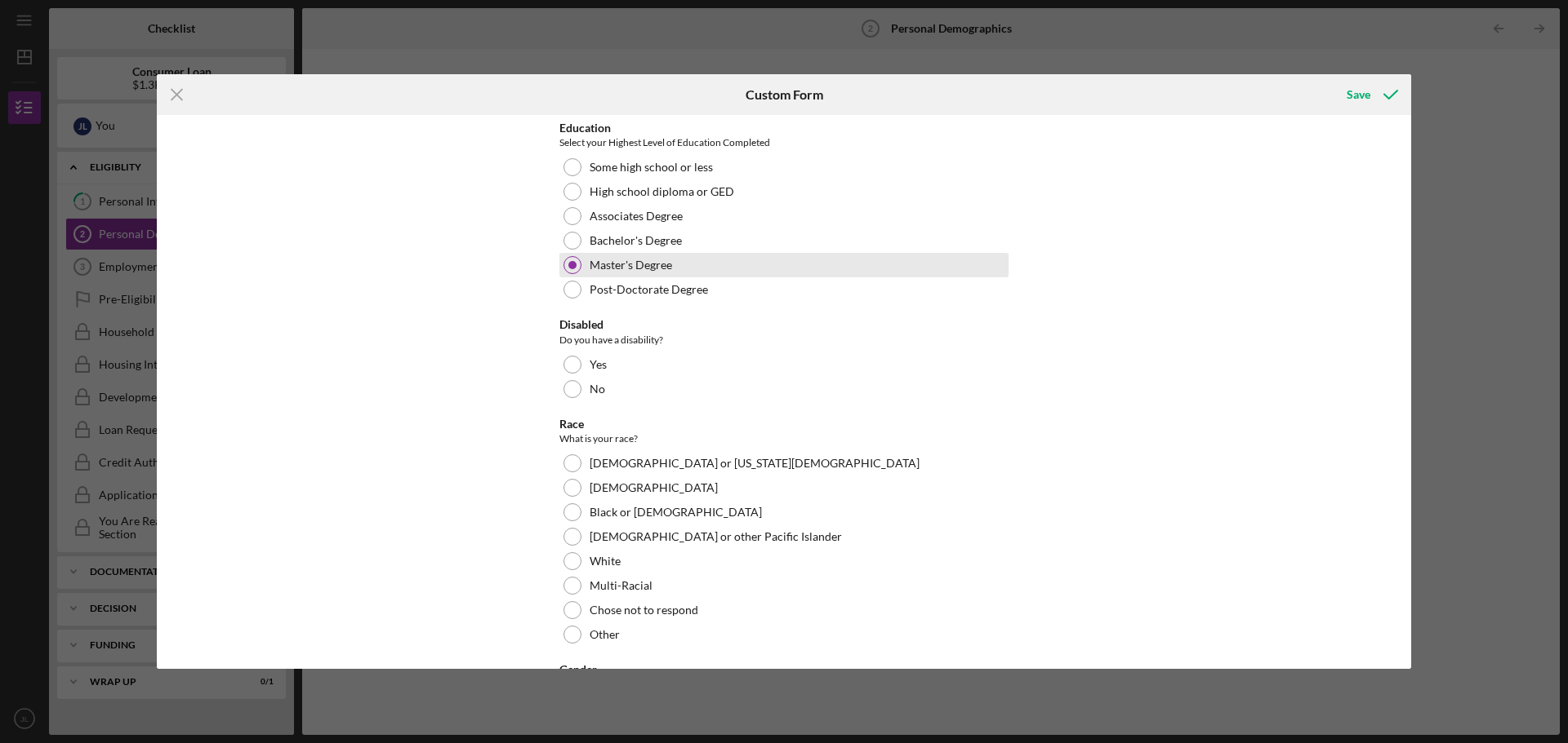
scroll to position [326, 0]
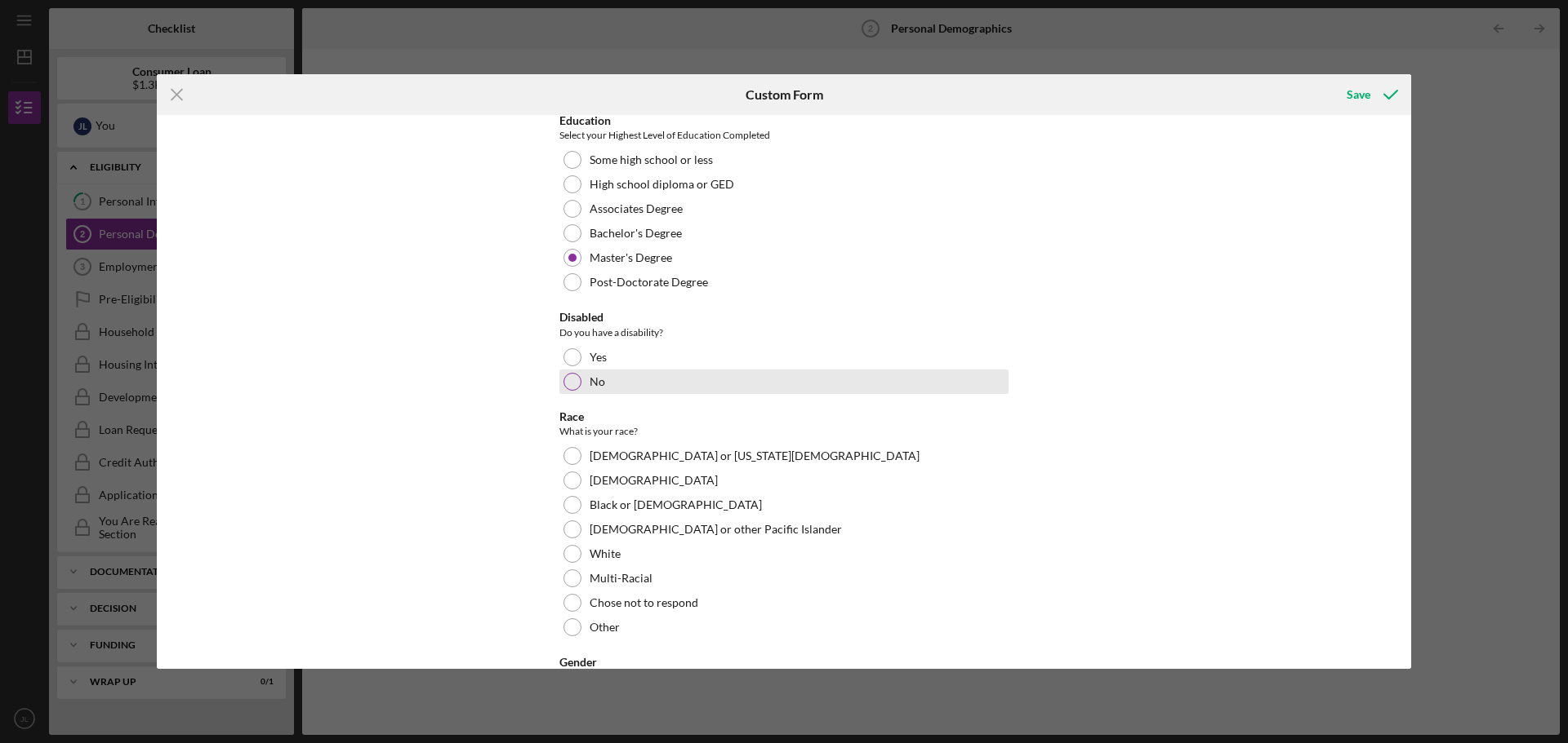
click at [571, 393] on div "No" at bounding box center [784, 381] width 449 height 25
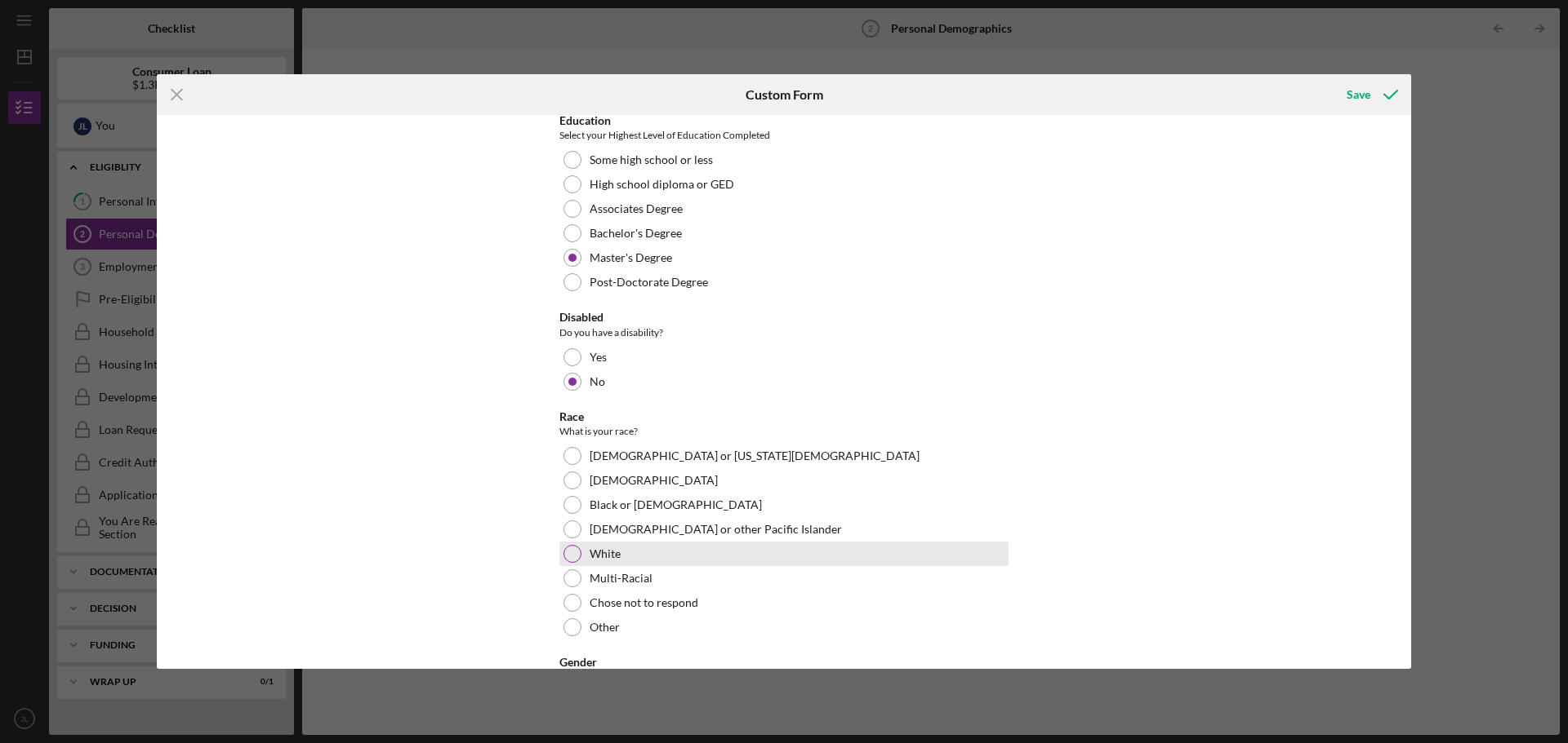
click at [571, 549] on div at bounding box center [572, 554] width 18 height 18
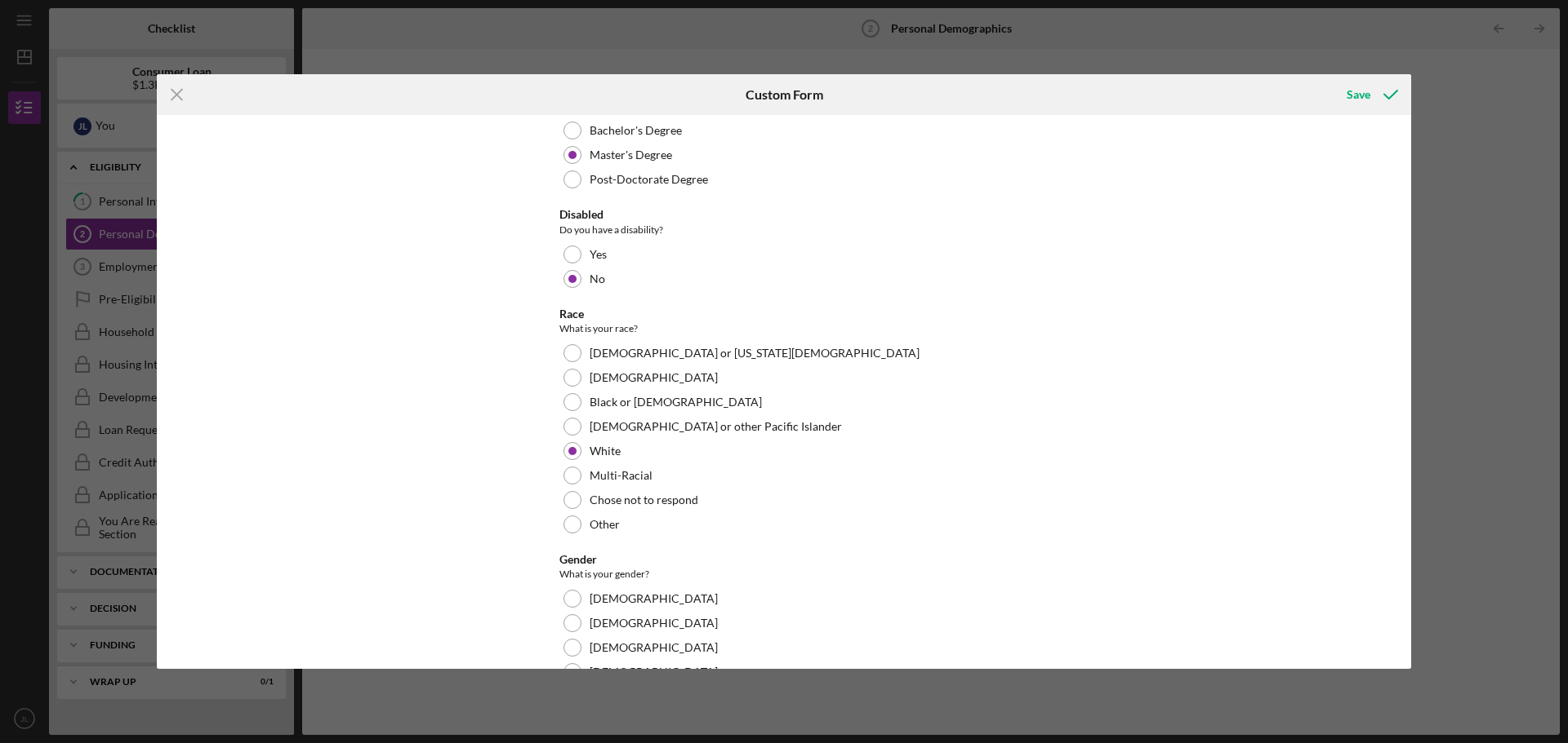
scroll to position [653, 0]
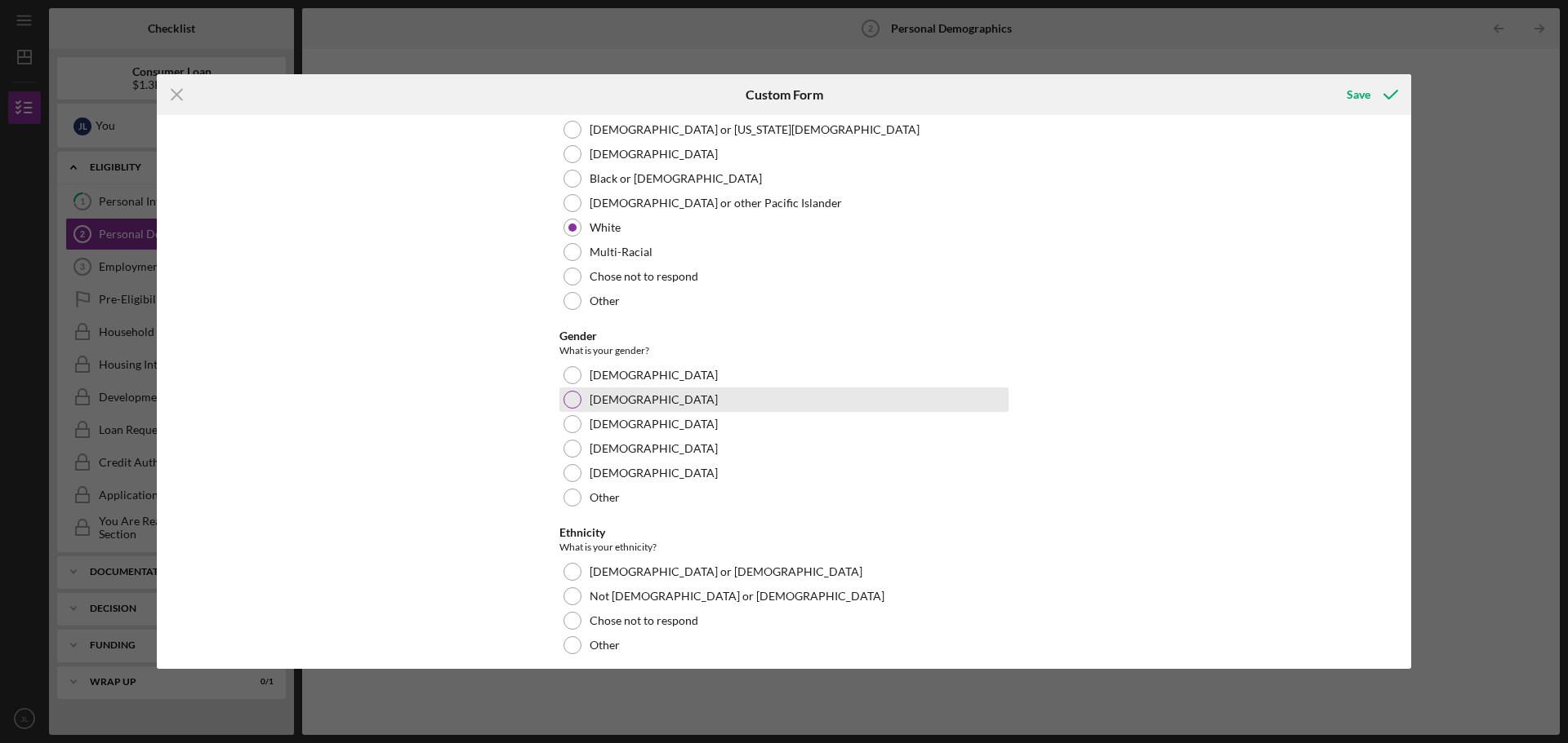
click at [569, 403] on div at bounding box center [572, 400] width 18 height 18
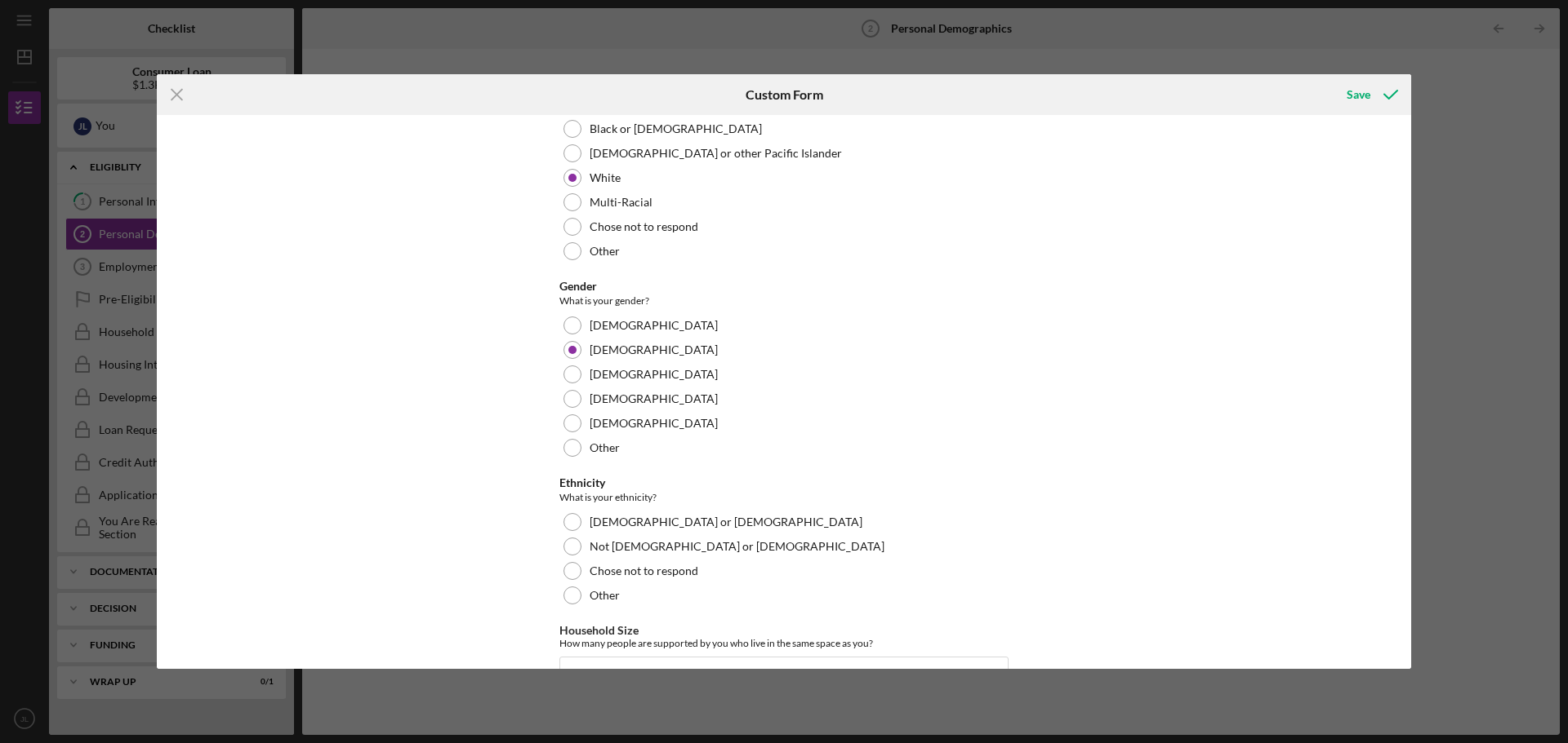
scroll to position [898, 0]
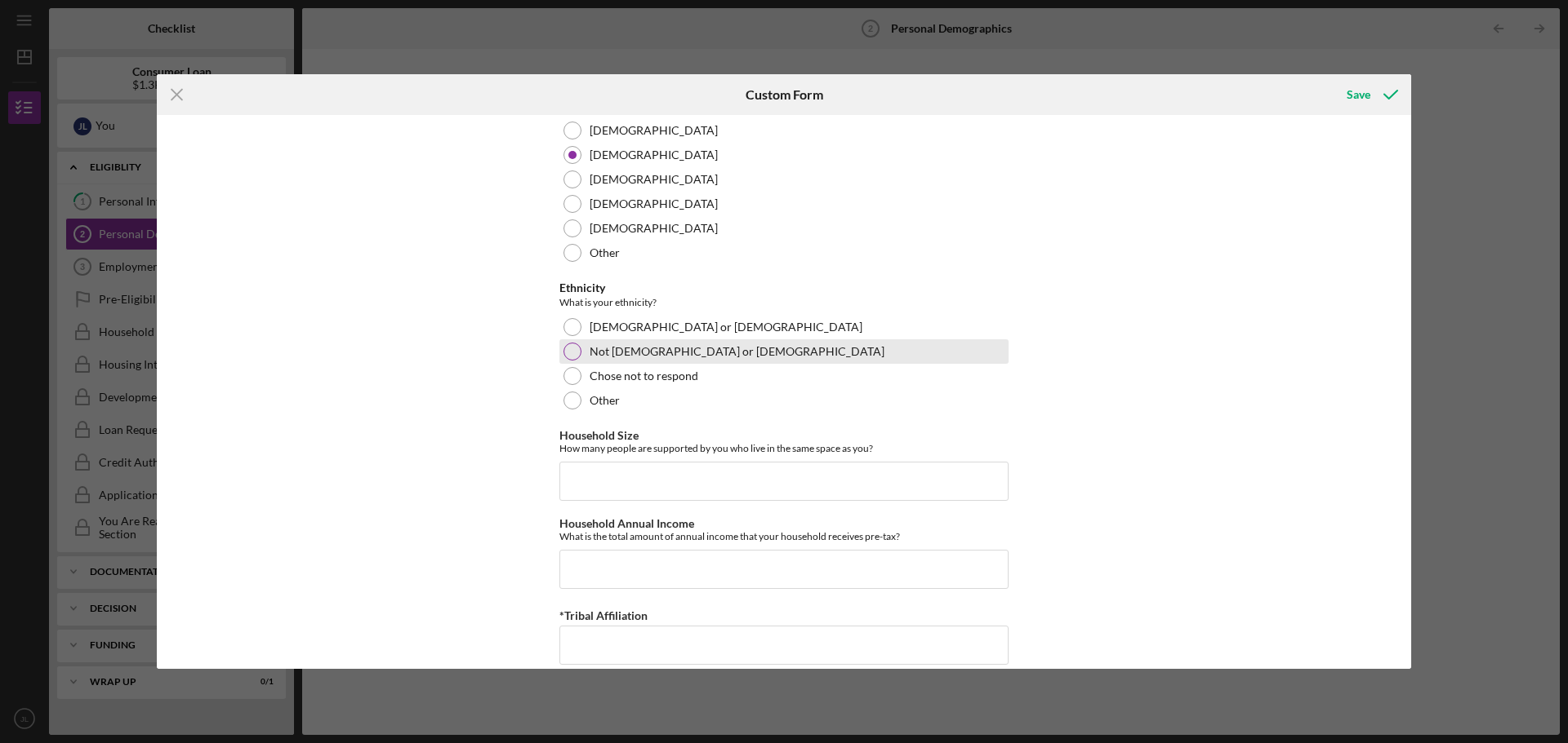
click at [574, 355] on div at bounding box center [572, 352] width 18 height 18
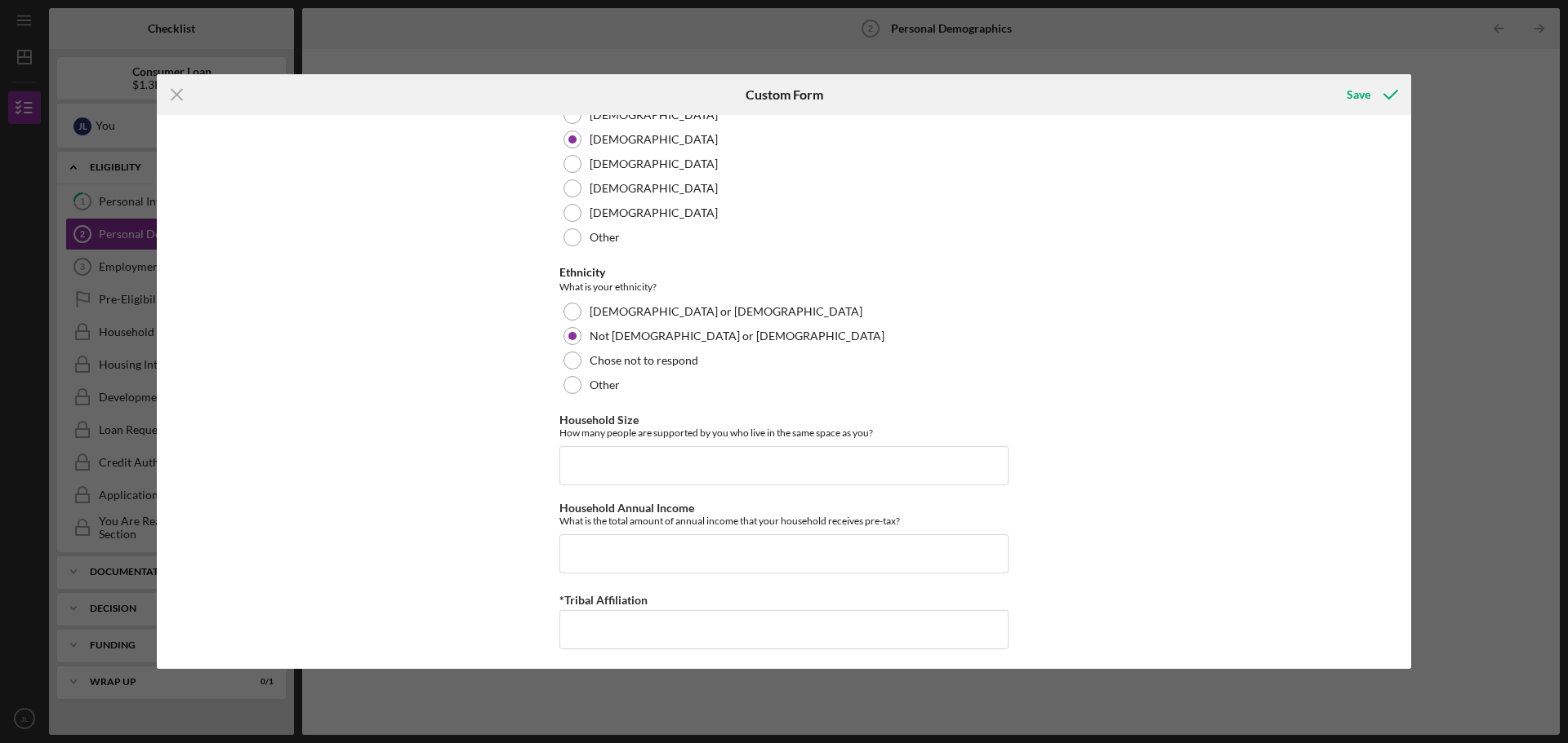
scroll to position [918, 0]
click at [637, 475] on input "Household Size" at bounding box center [784, 461] width 449 height 40
type input "2"
click at [600, 563] on input "Household Annual Income" at bounding box center [784, 549] width 449 height 40
type input "$156,000"
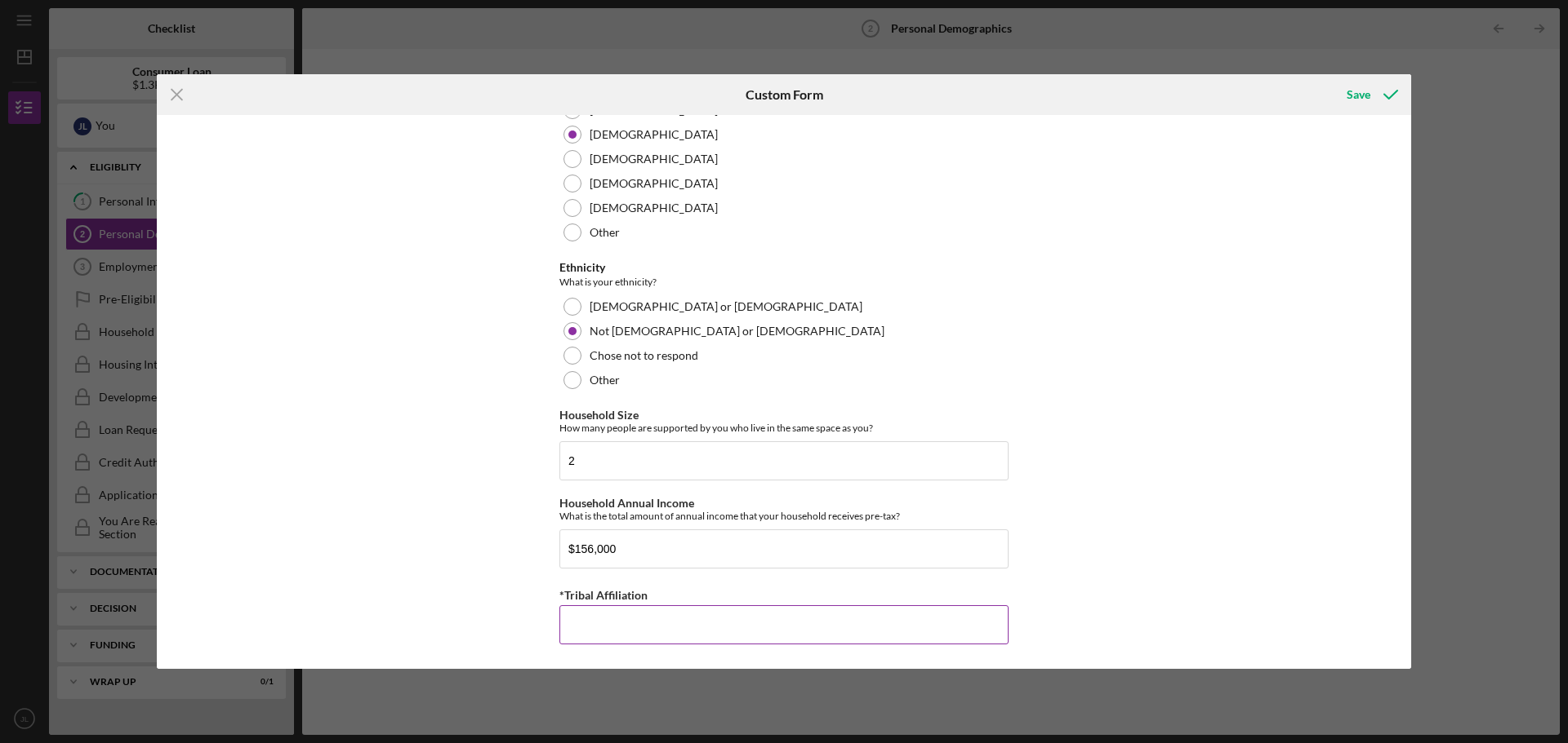
click at [776, 624] on input "*Tribal Affiliation" at bounding box center [784, 625] width 449 height 40
click at [1359, 92] on div "Save" at bounding box center [1358, 94] width 24 height 33
